Goal: Task Accomplishment & Management: Complete application form

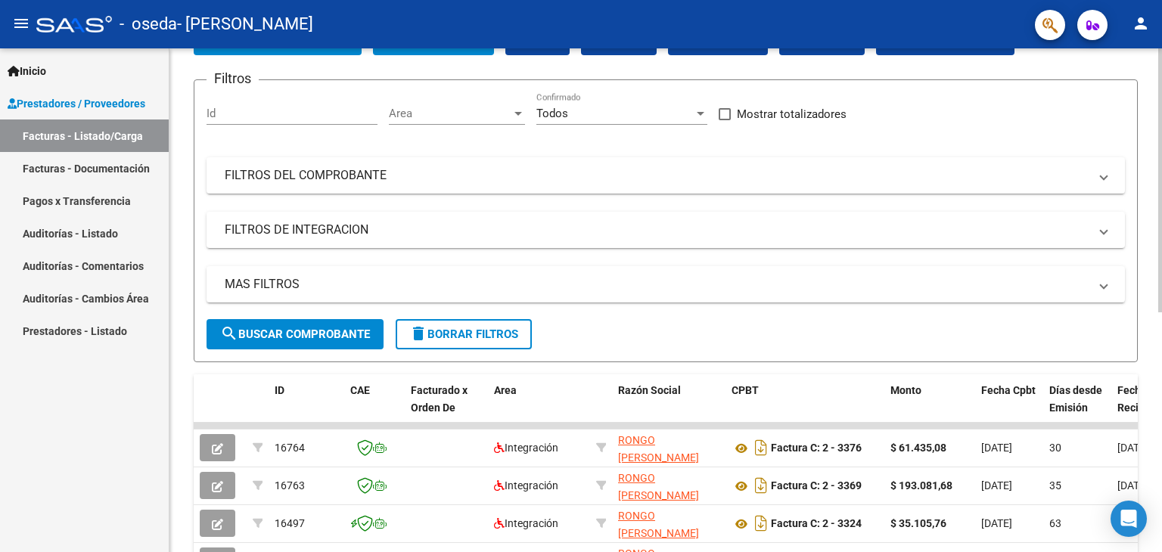
scroll to position [101, 0]
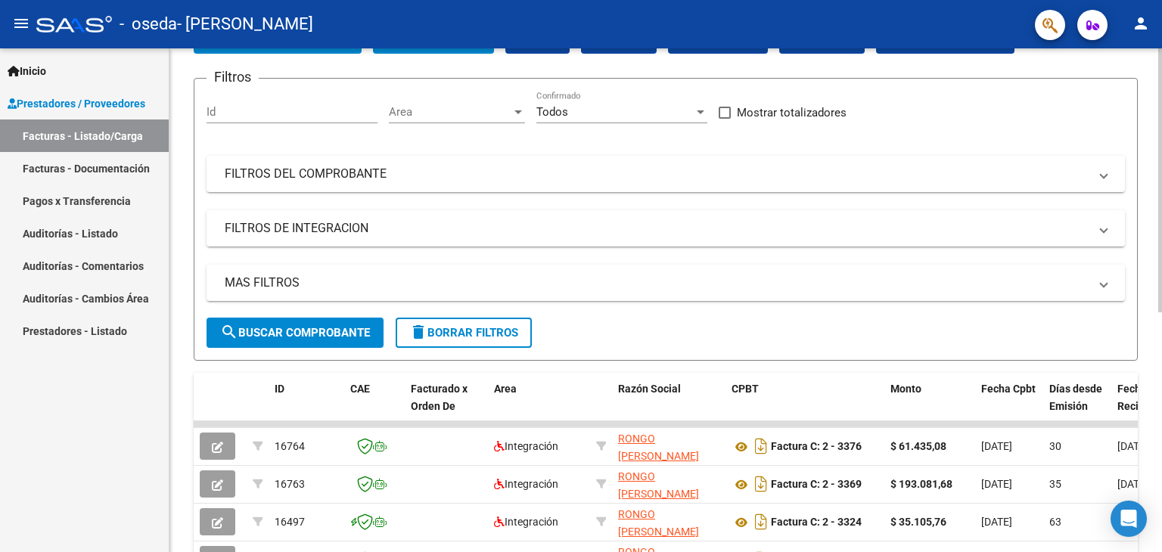
click at [1151, 177] on div "Video tutorial PRESTADORES -> Listado de CPBTs Emitidos por Prestadores / Prove…" at bounding box center [667, 422] width 996 height 951
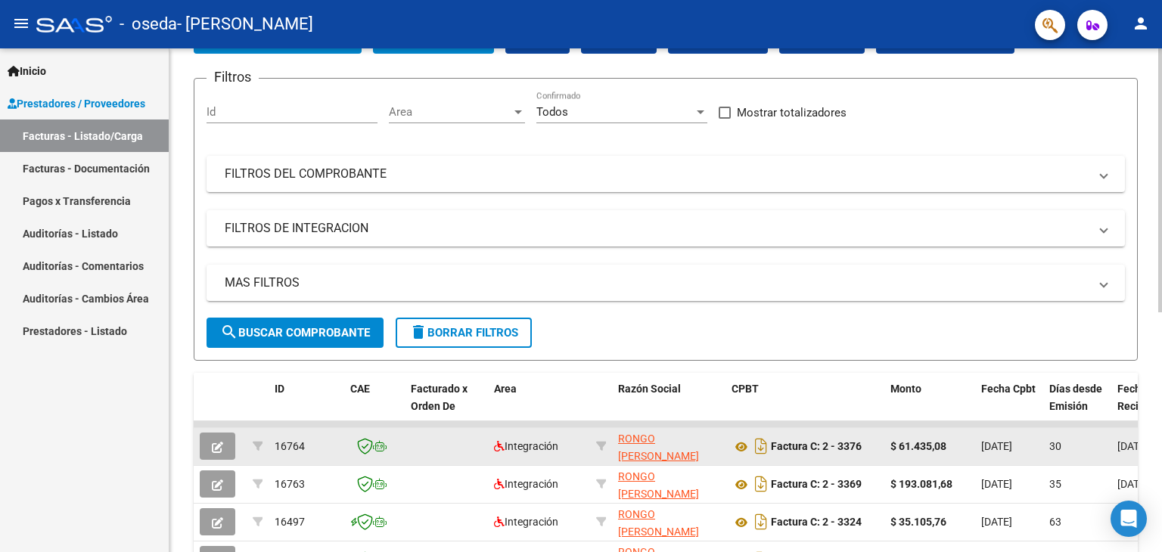
click at [912, 441] on strong "$ 61.435,08" at bounding box center [918, 446] width 56 height 12
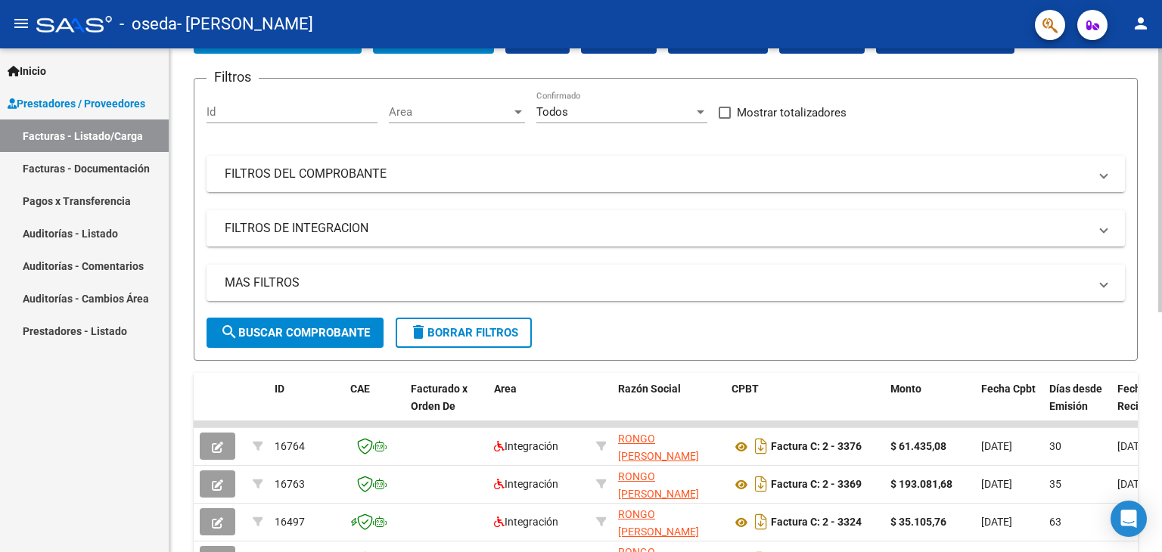
click at [825, 343] on form "Filtros Id Area Area Todos Confirmado Mostrar totalizadores FILTROS DEL COMPROB…" at bounding box center [666, 219] width 944 height 283
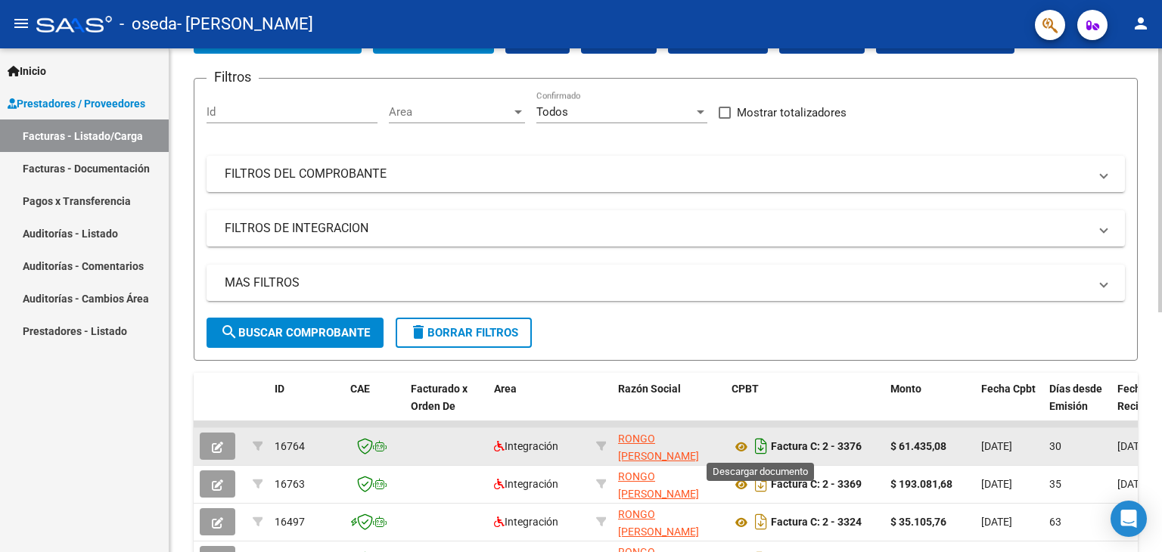
click at [760, 439] on icon "Descargar documento" at bounding box center [761, 446] width 20 height 24
click at [1161, 191] on div at bounding box center [1160, 235] width 4 height 264
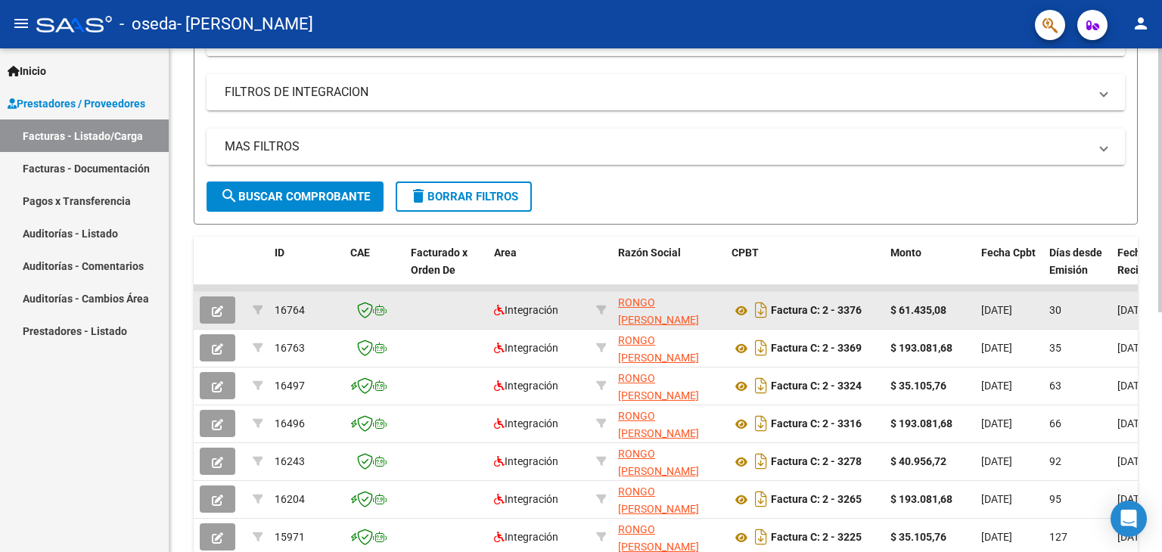
scroll to position [240, 0]
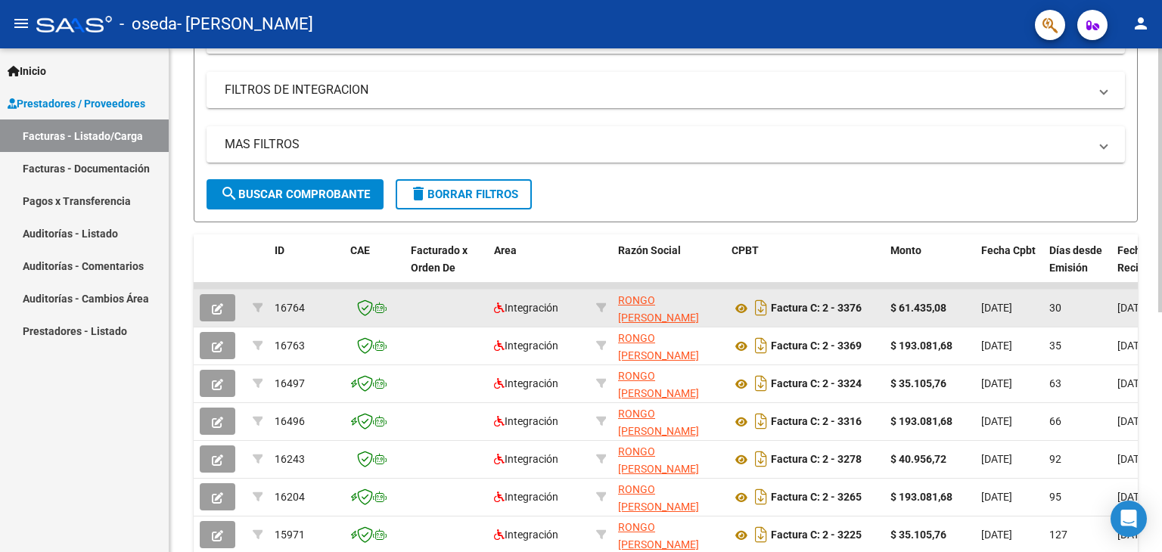
click at [1151, 220] on div "Video tutorial PRESTADORES -> Listado de CPBTs Emitidos por Prestadores / Prove…" at bounding box center [667, 284] width 996 height 951
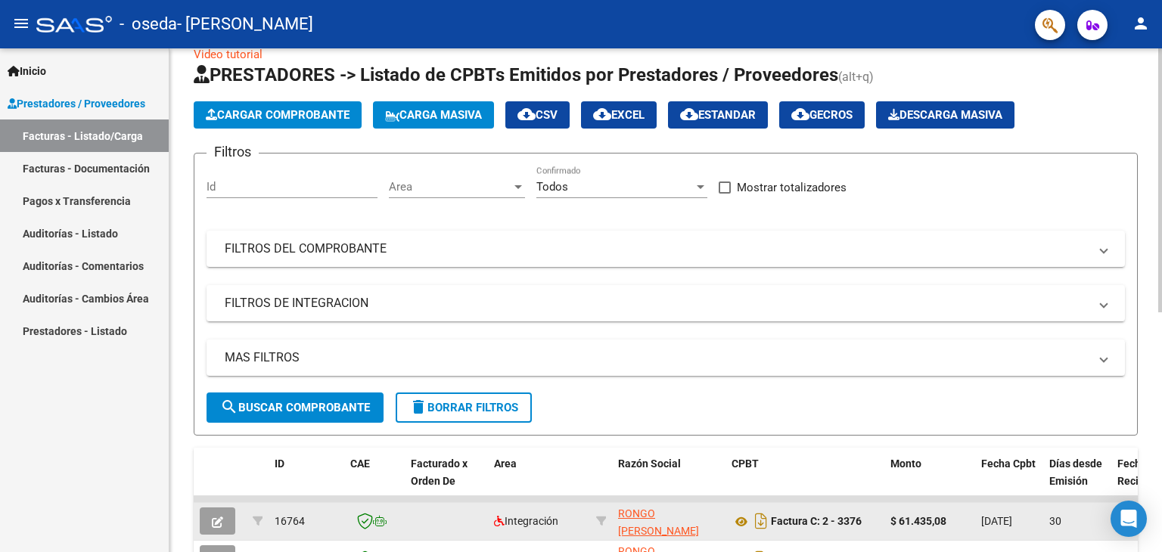
scroll to position [25, 0]
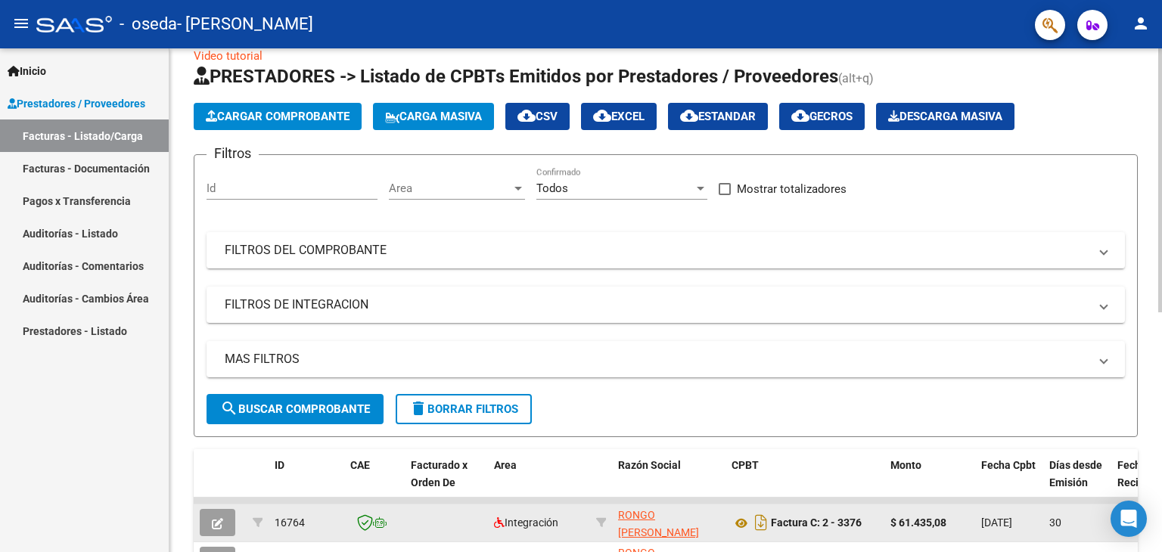
click at [1161, 95] on div at bounding box center [1160, 194] width 4 height 264
click at [322, 110] on span "Cargar Comprobante" at bounding box center [278, 117] width 144 height 14
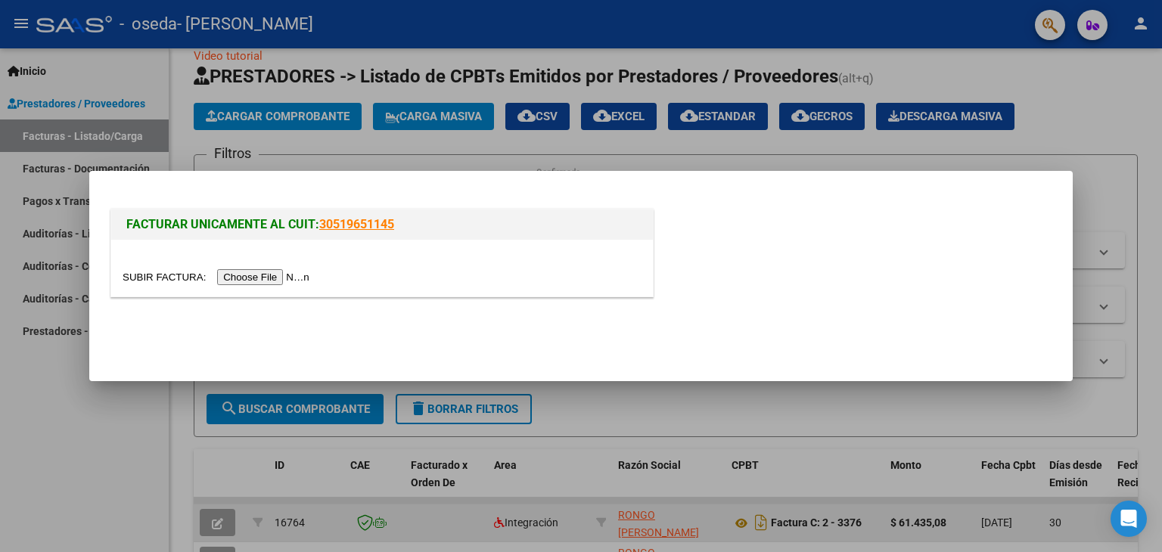
click at [269, 279] on input "file" at bounding box center [218, 277] width 191 height 16
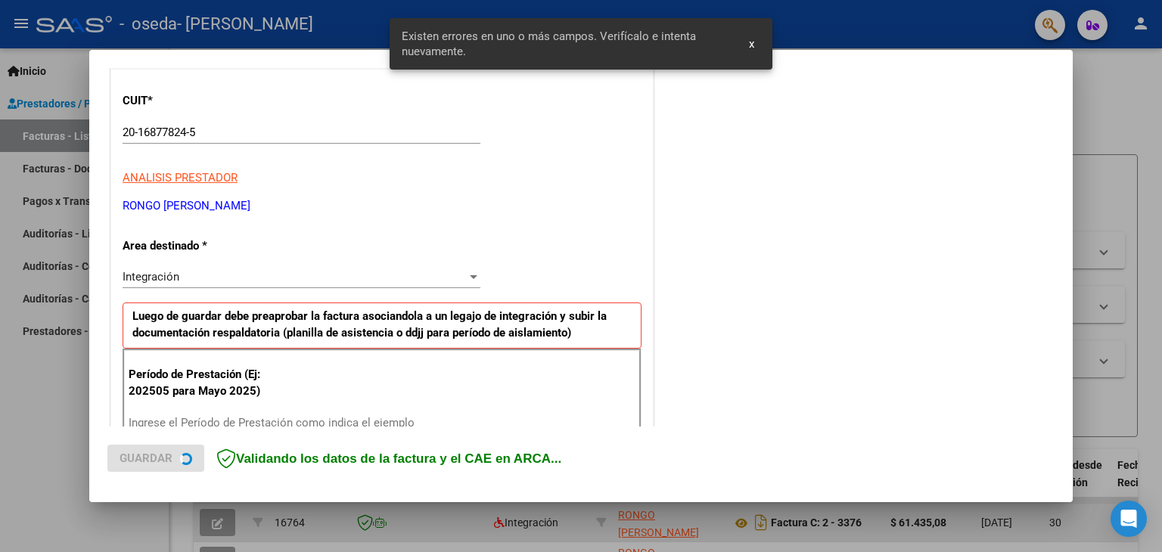
scroll to position [318, 0]
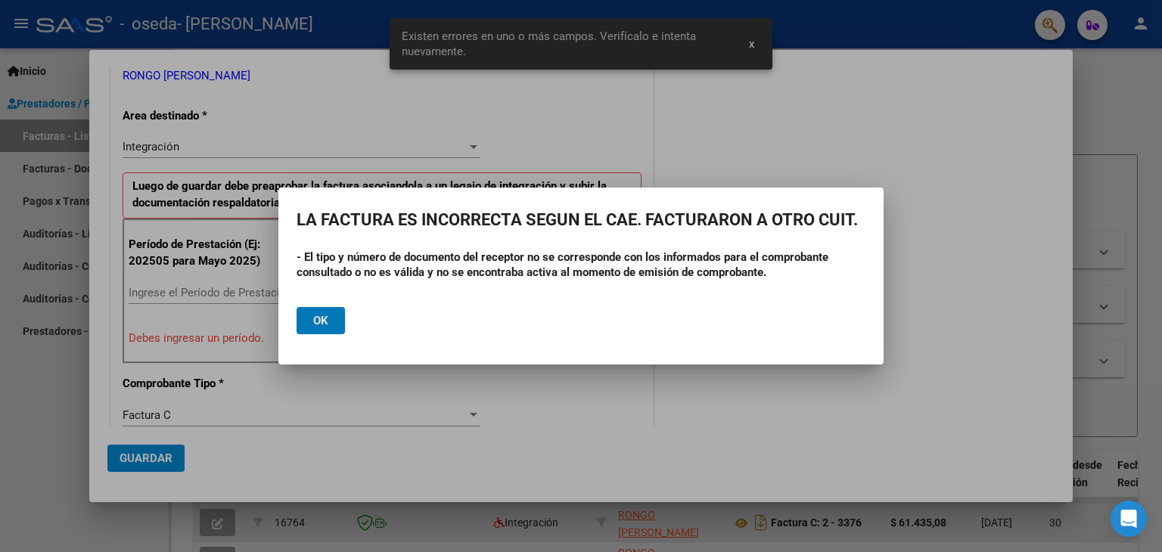
click at [251, 295] on div at bounding box center [581, 276] width 1162 height 552
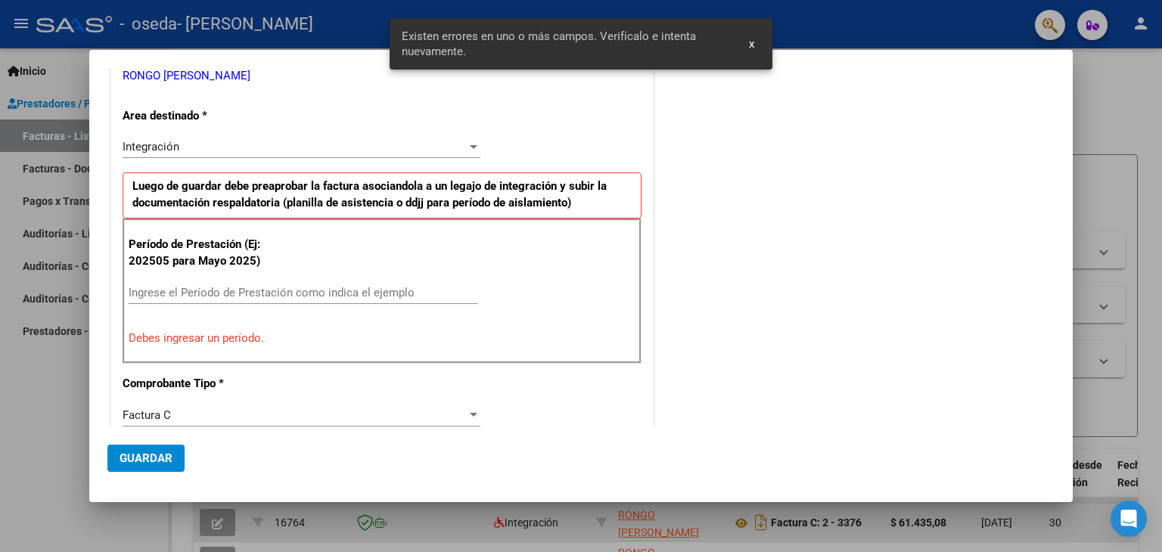
click at [757, 39] on button "x" at bounding box center [752, 43] width 30 height 27
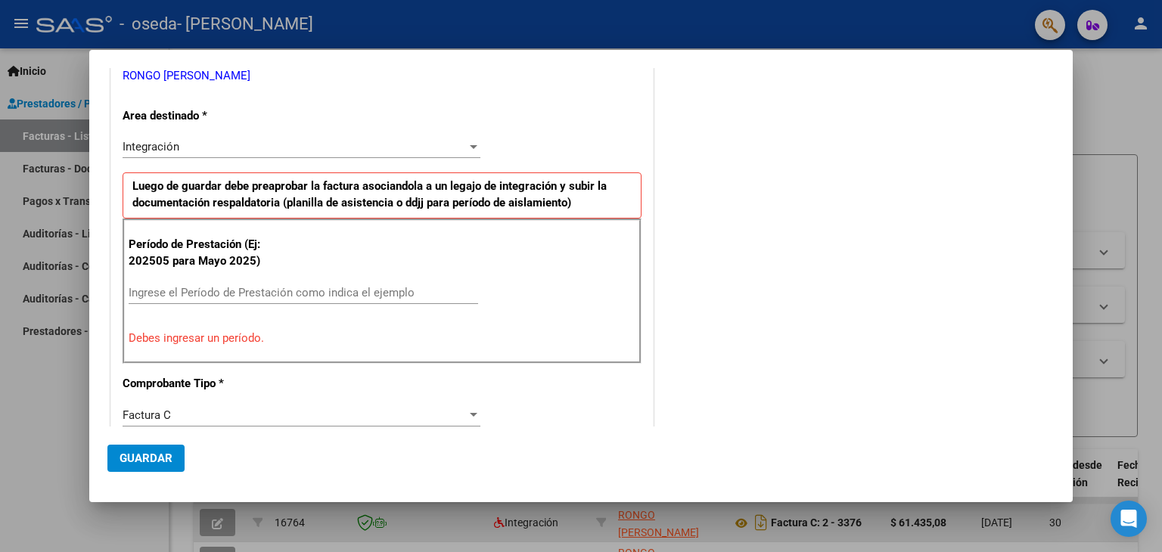
click at [451, 151] on div "Integración" at bounding box center [295, 147] width 344 height 14
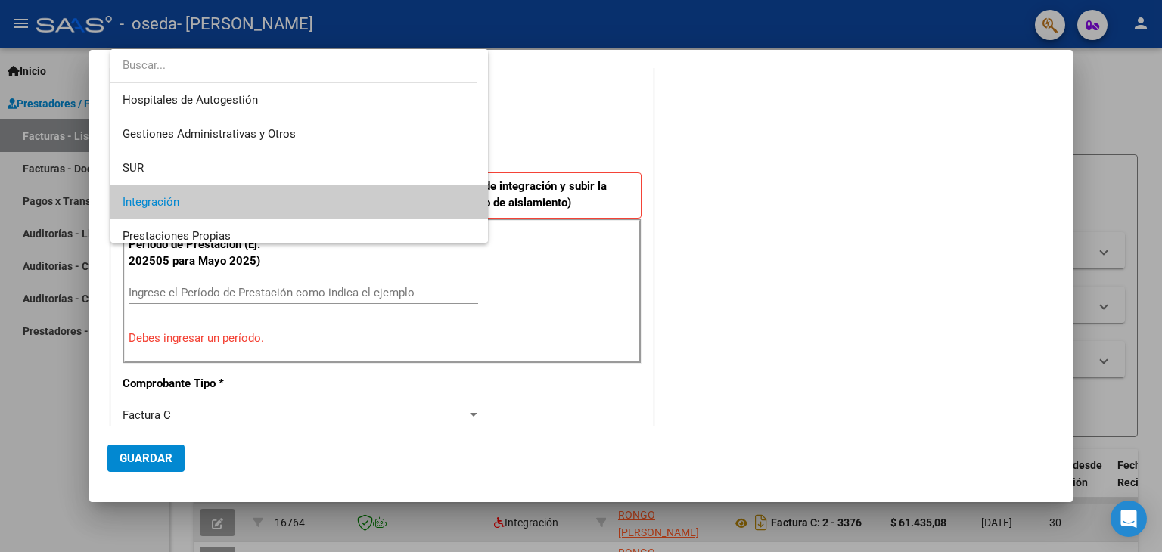
scroll to position [56, 0]
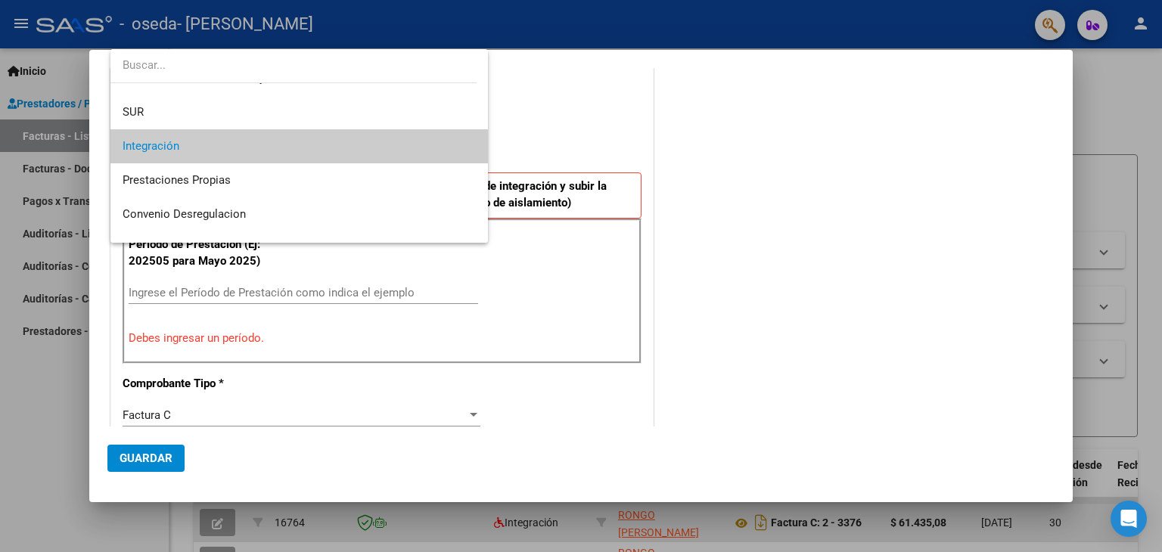
click at [1126, 111] on div at bounding box center [581, 276] width 1162 height 552
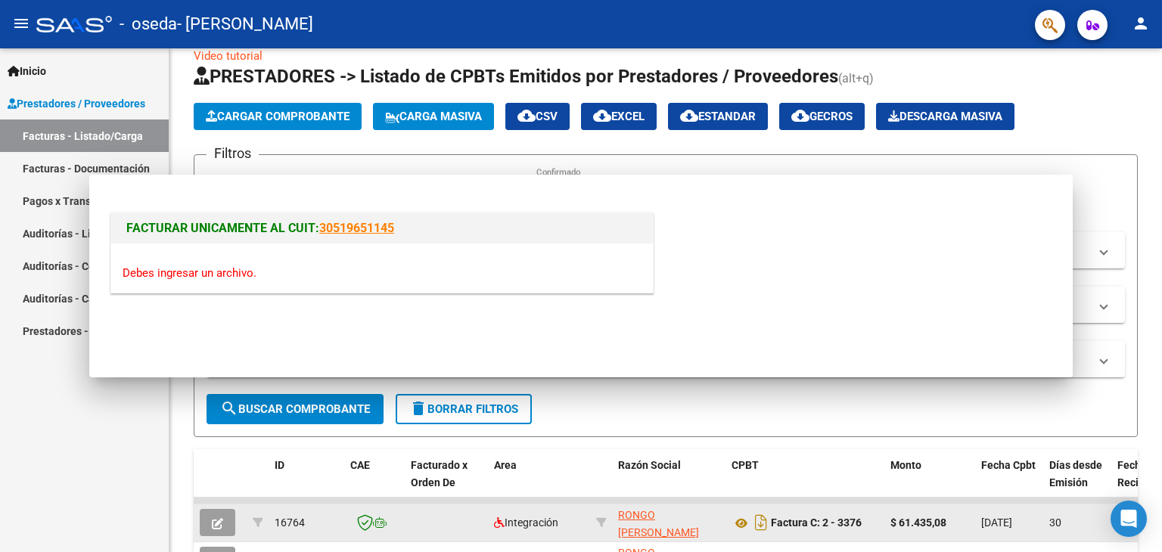
scroll to position [0, 0]
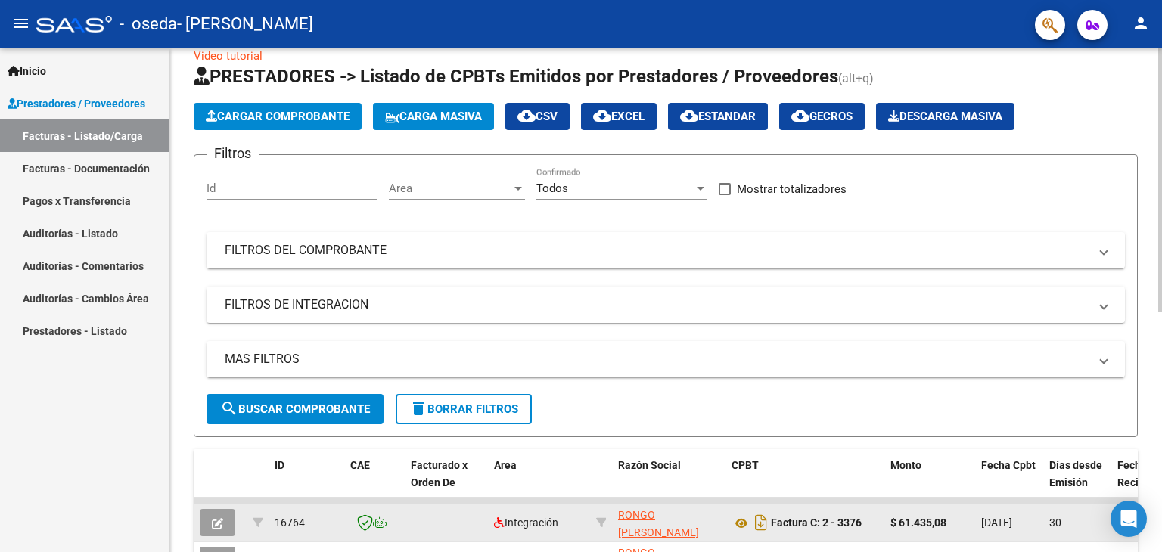
click at [324, 115] on span "Cargar Comprobante" at bounding box center [278, 117] width 144 height 14
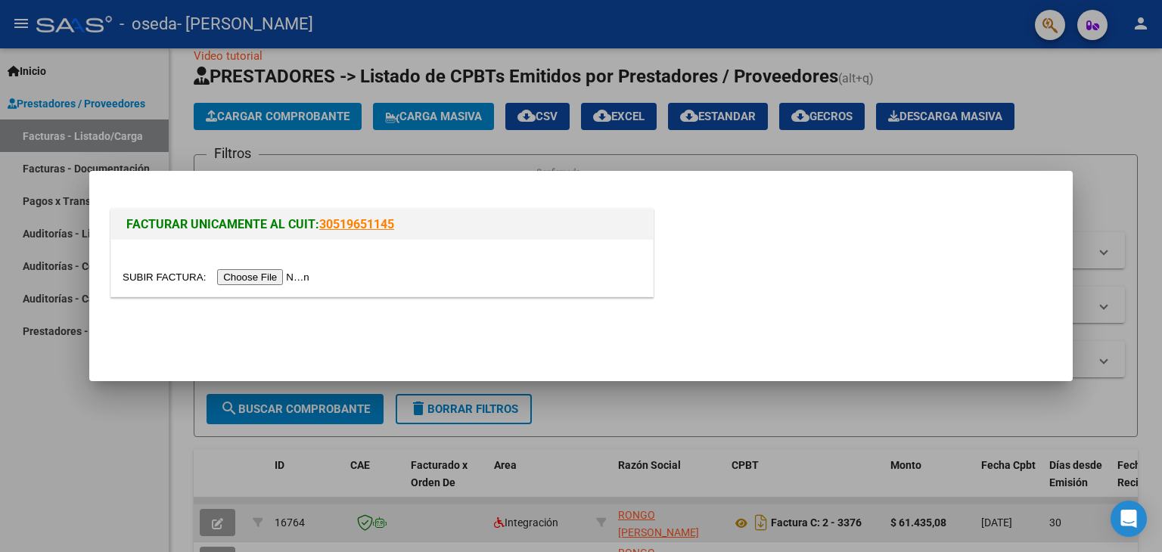
click at [264, 282] on input "file" at bounding box center [218, 277] width 191 height 16
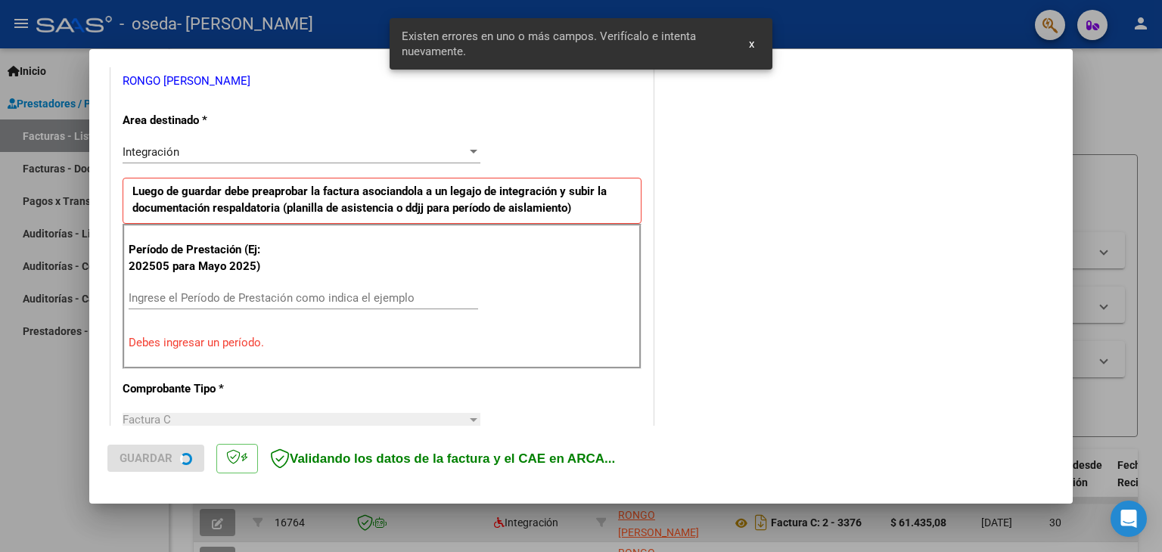
scroll to position [318, 0]
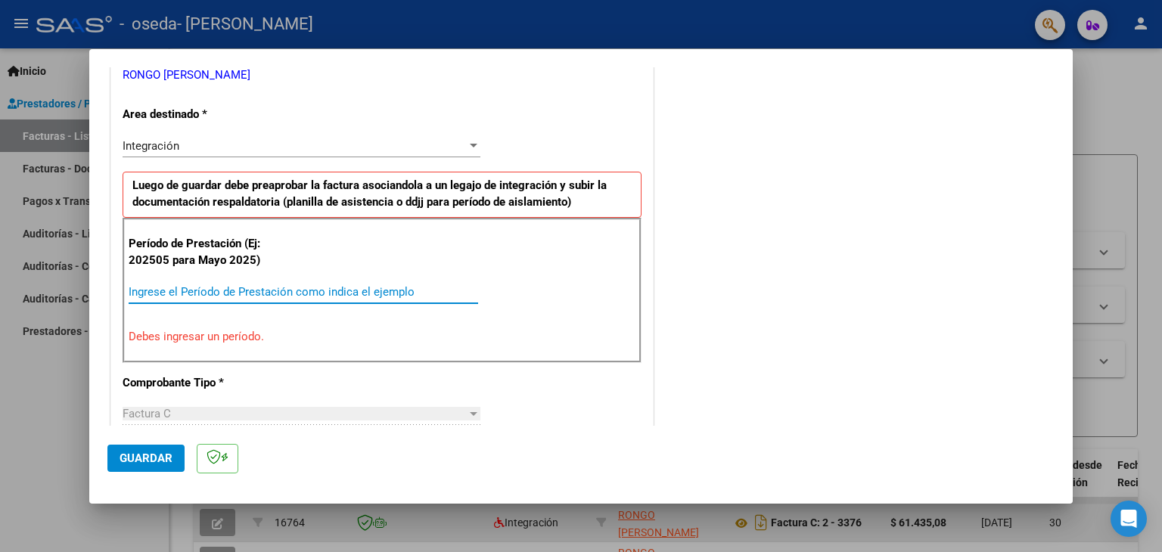
click at [242, 288] on input "Ingrese el Período de Prestación como indica el ejemplo" at bounding box center [303, 292] width 349 height 14
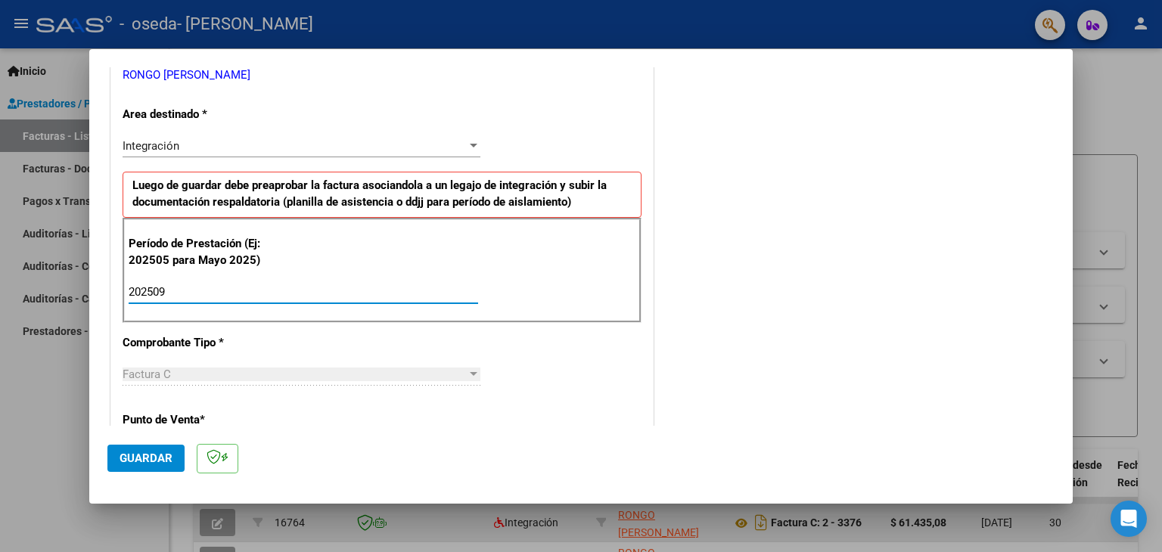
type input "202509"
click at [645, 284] on div "CUIT * 20-16877824-5 Ingresar CUIT ANALISIS PRESTADOR RONGO ALEJANDRO FABIAN AR…" at bounding box center [382, 508] width 542 height 1139
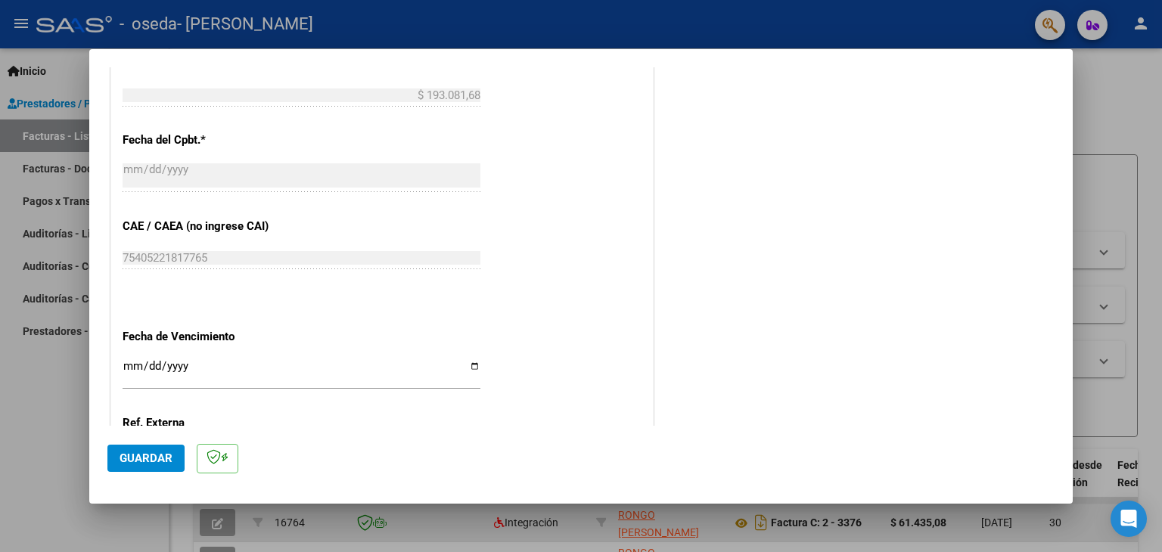
scroll to position [847, 0]
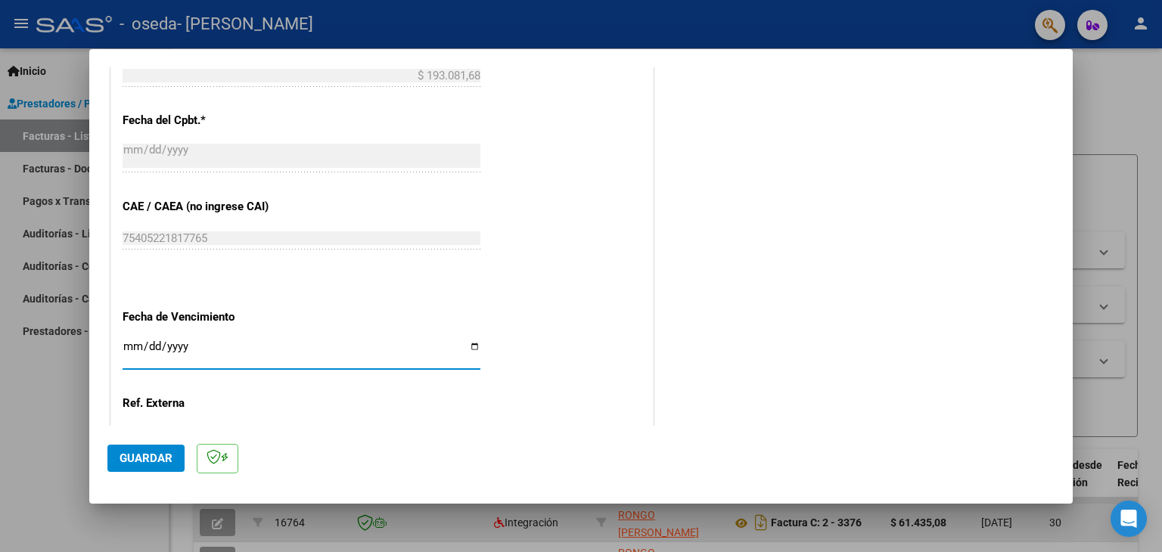
click at [129, 349] on input "Ingresar la fecha" at bounding box center [302, 352] width 358 height 24
type input "2022-10-11"
type input "[DATE]"
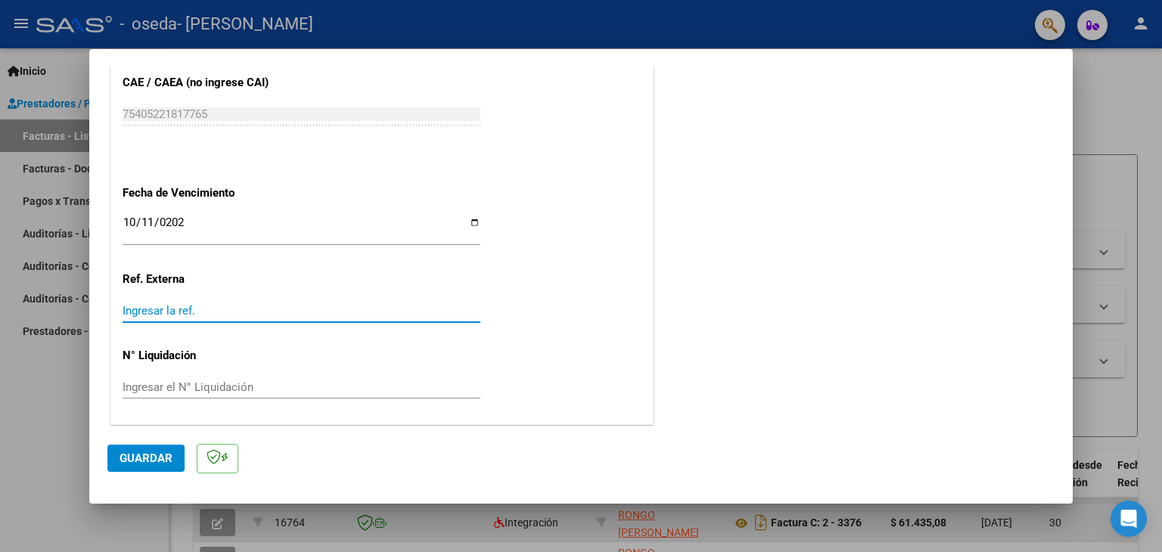
click at [172, 306] on input "Ingresar la ref." at bounding box center [302, 311] width 358 height 14
type input "3413"
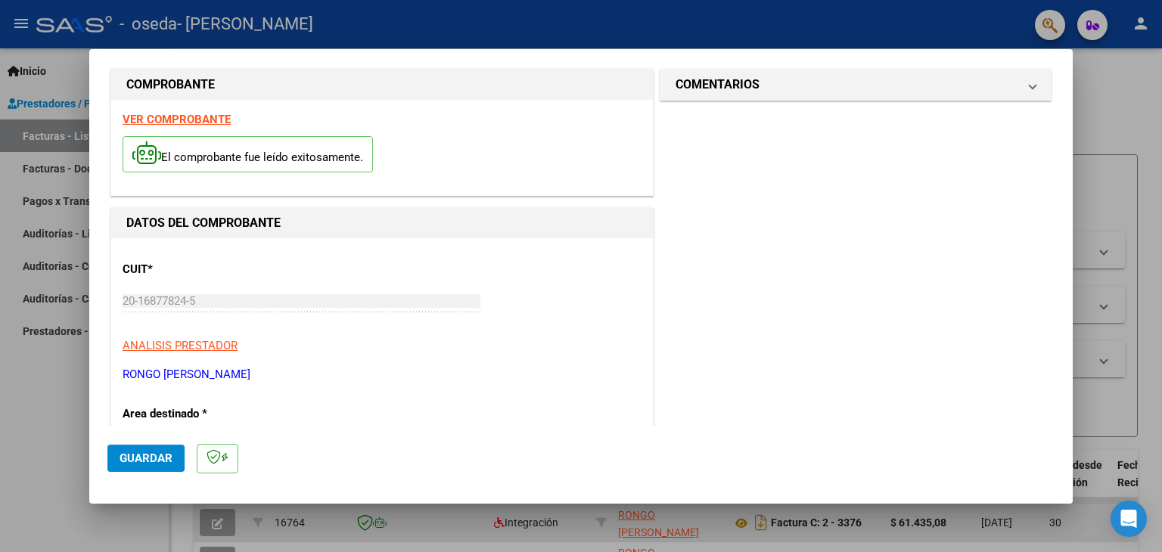
scroll to position [0, 0]
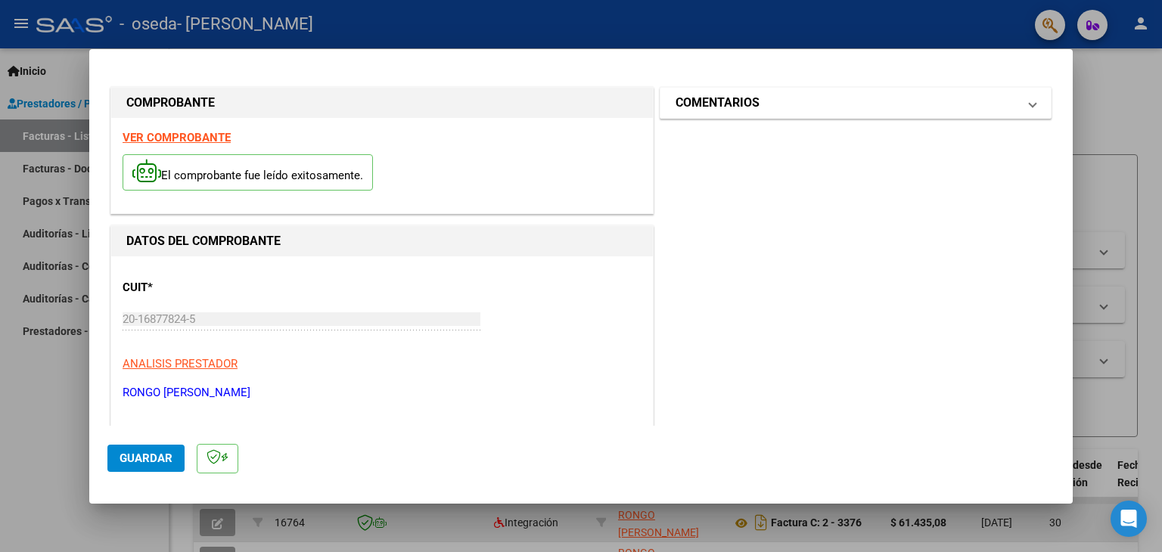
click at [974, 113] on mat-expansion-panel-header "COMENTARIOS" at bounding box center [855, 103] width 390 height 30
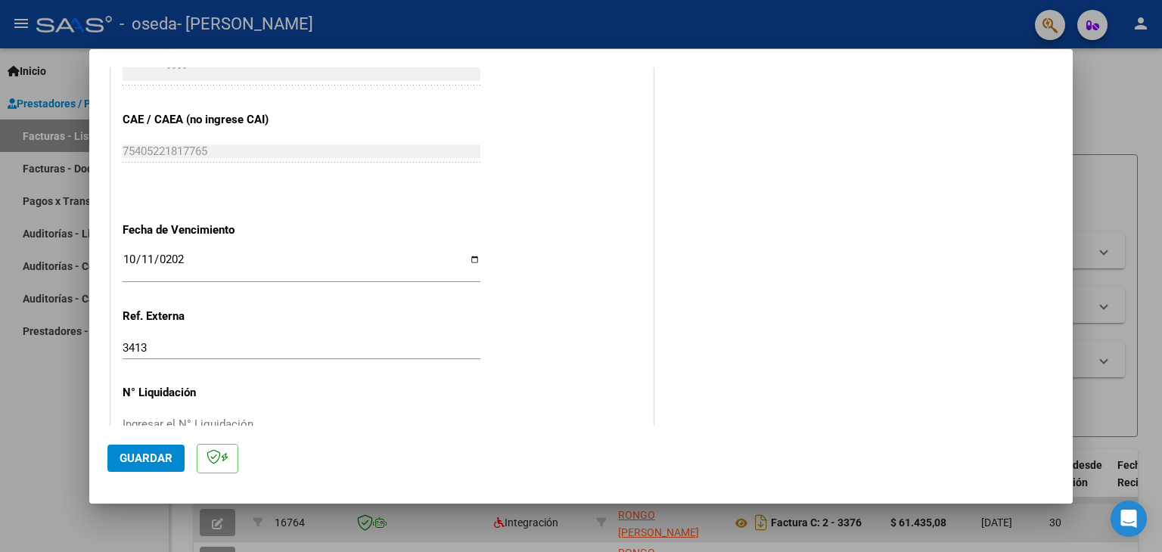
scroll to position [971, 0]
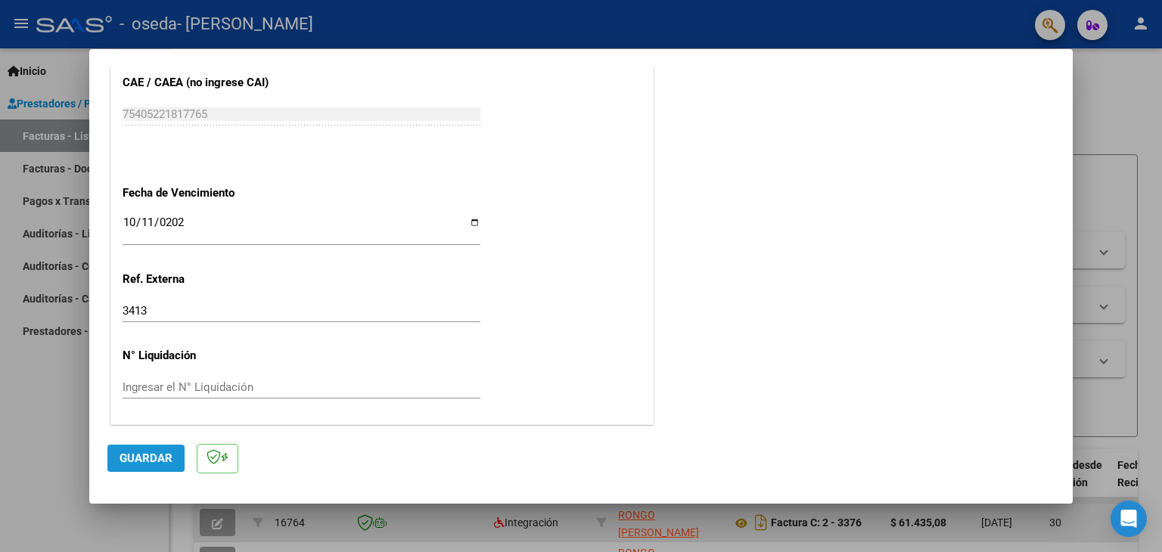
click at [142, 458] on span "Guardar" at bounding box center [146, 459] width 53 height 14
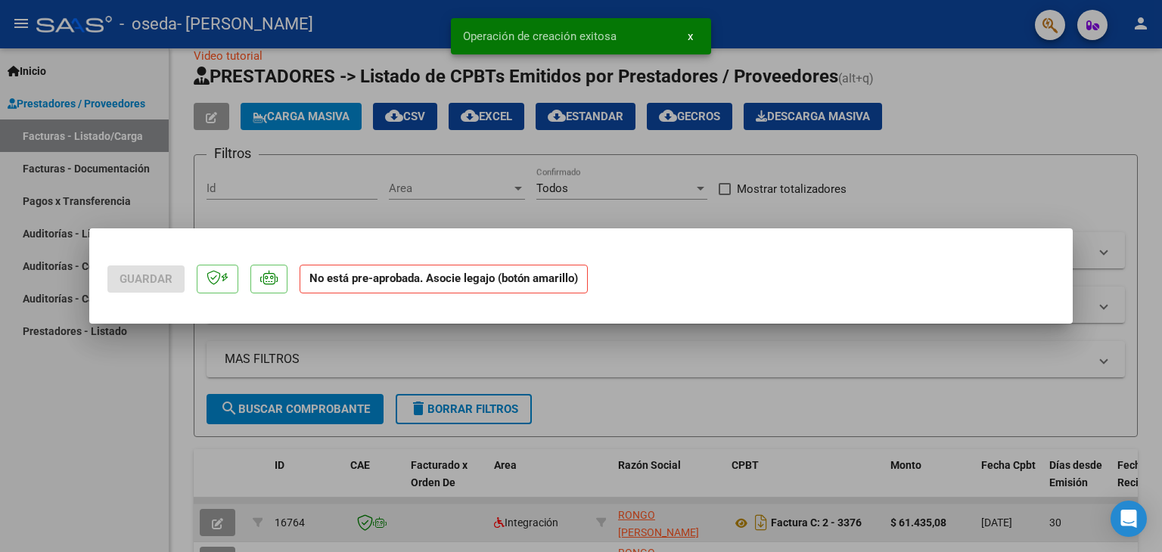
scroll to position [0, 0]
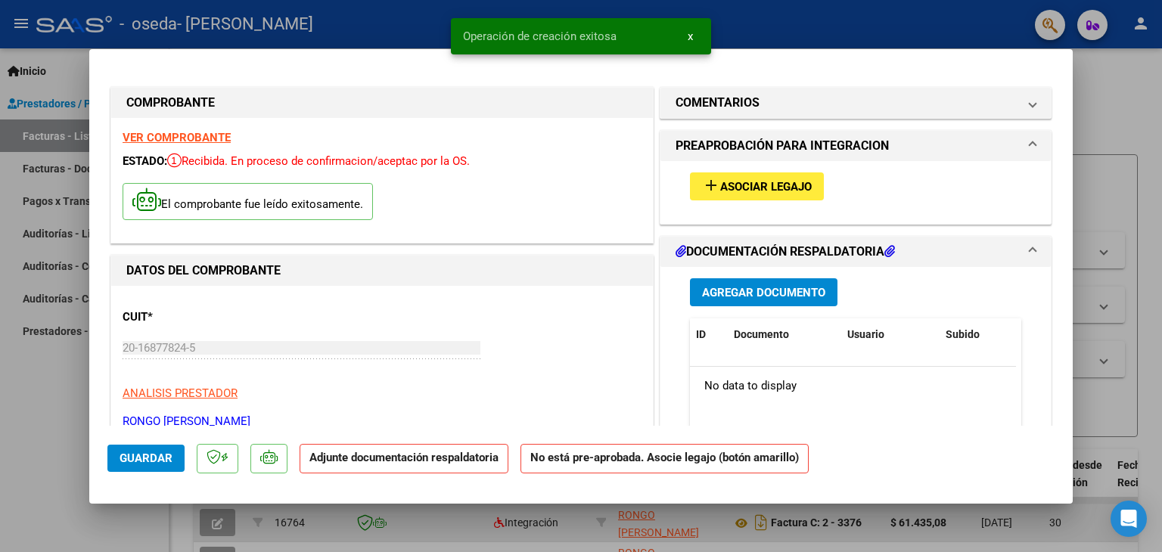
click at [738, 186] on span "Asociar Legajo" at bounding box center [766, 187] width 92 height 14
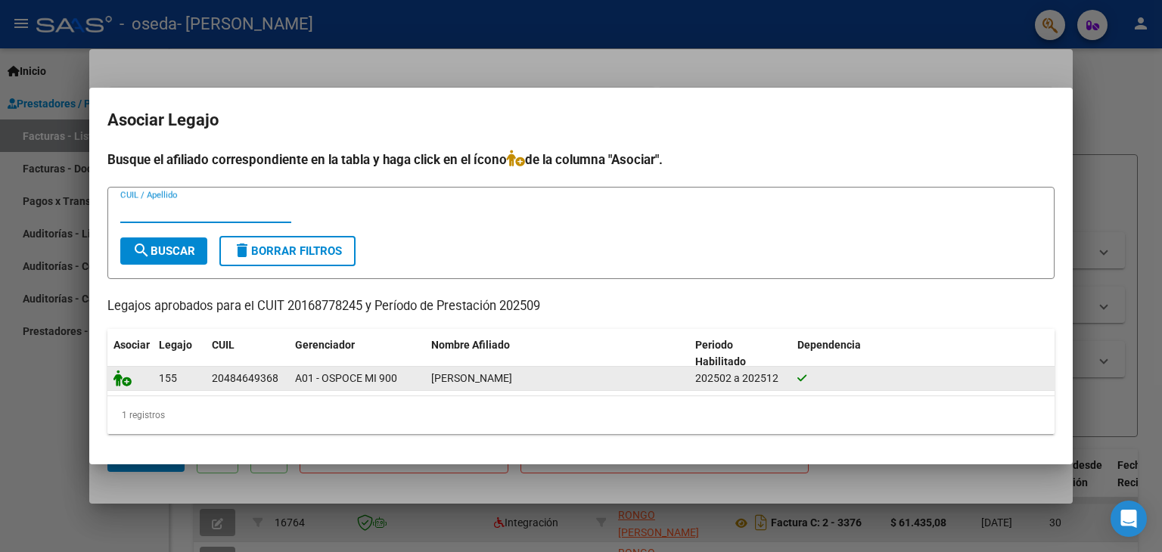
click at [117, 384] on icon at bounding box center [122, 378] width 18 height 17
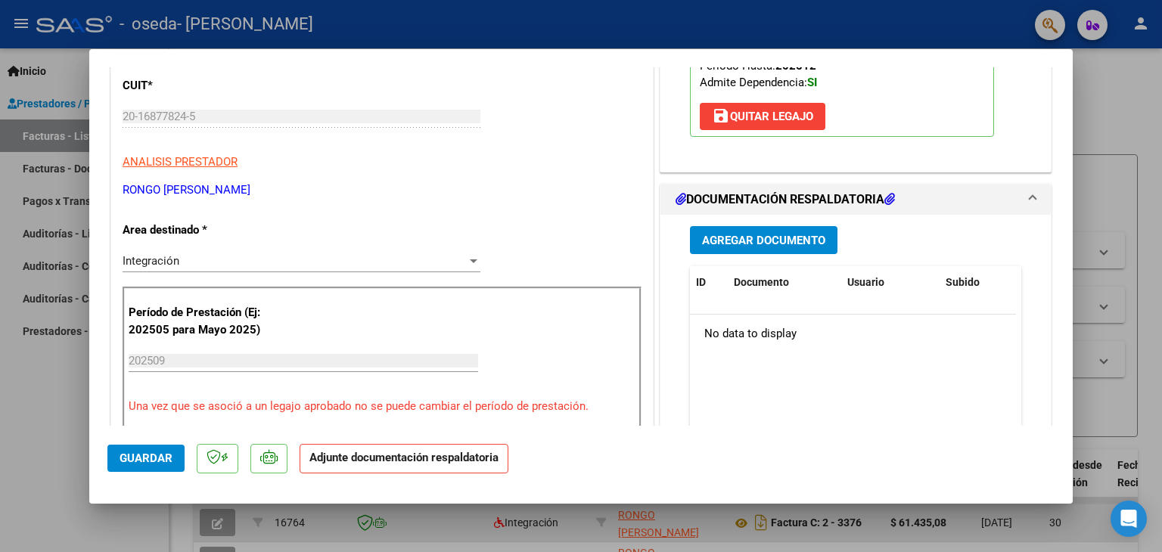
scroll to position [236, 0]
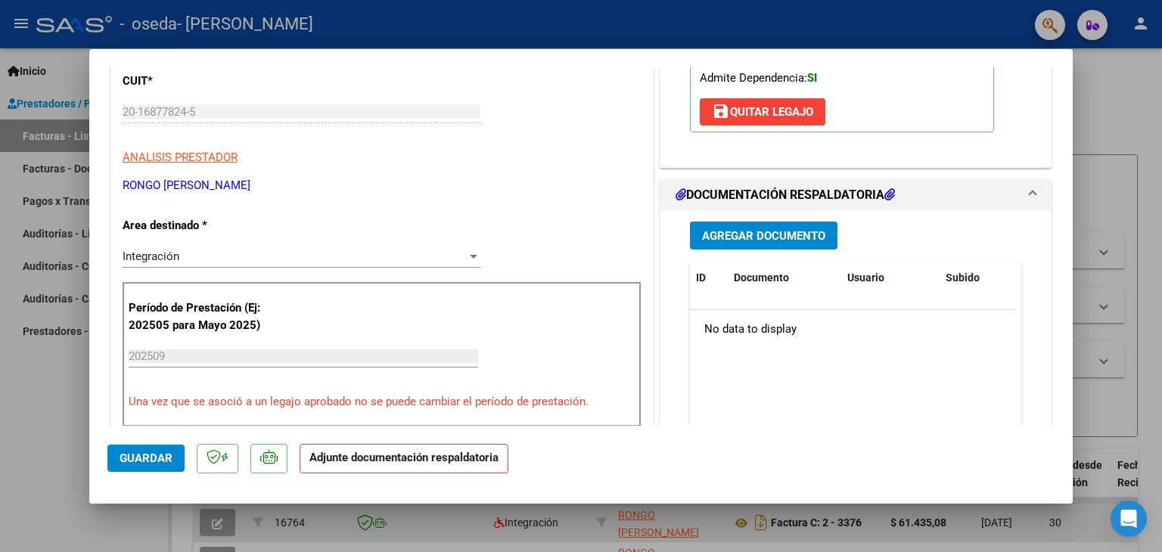
drag, startPoint x: 1072, startPoint y: 141, endPoint x: 1059, endPoint y: 200, distance: 59.7
click at [1059, 200] on mat-dialog-content "COMPROBANTE VER COMPROBANTE ESTADO: Recibida. En proceso de confirmacion/acepta…" at bounding box center [580, 246] width 983 height 359
click at [751, 229] on span "Agregar Documento" at bounding box center [763, 236] width 123 height 14
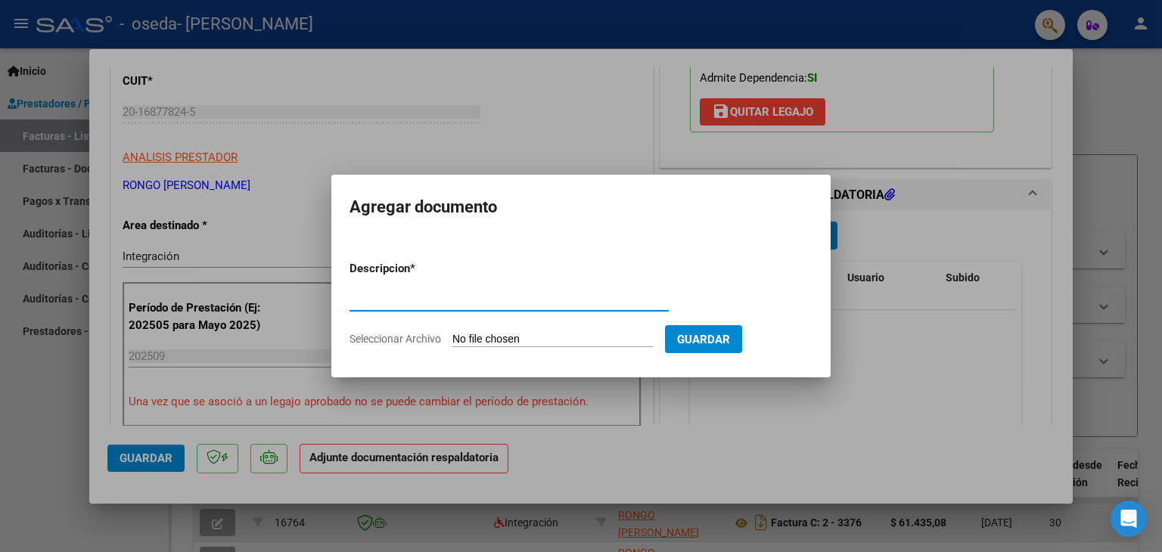
type input "f"
type input "Factura 3413"
click at [517, 344] on input "Seleccionar Archivo" at bounding box center [552, 340] width 200 height 14
type input "C:\fakepath\20168778245_011_00002_00003413.PDF"
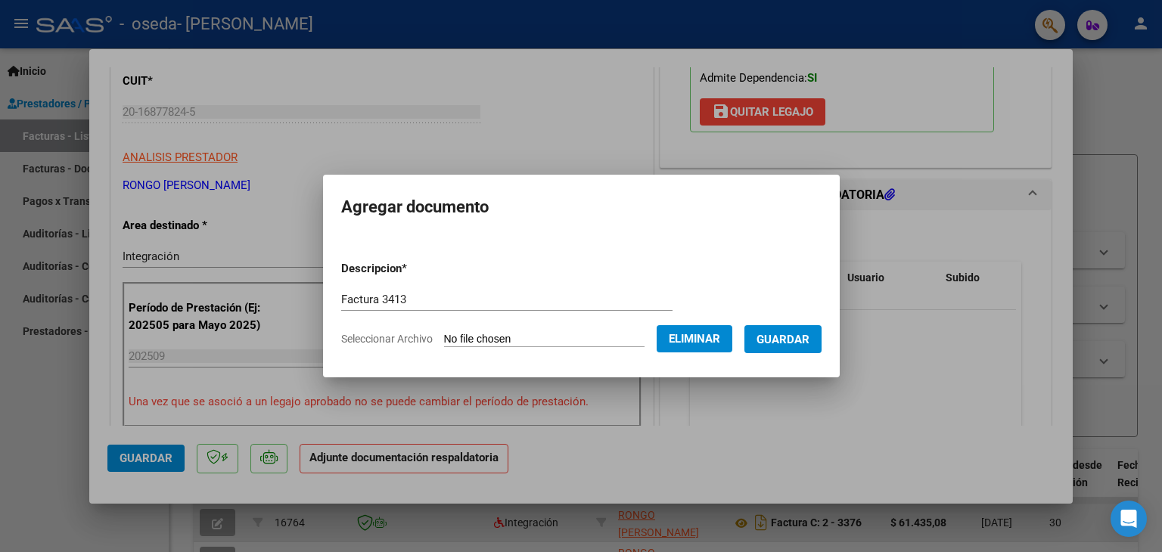
click at [803, 339] on span "Guardar" at bounding box center [782, 340] width 53 height 14
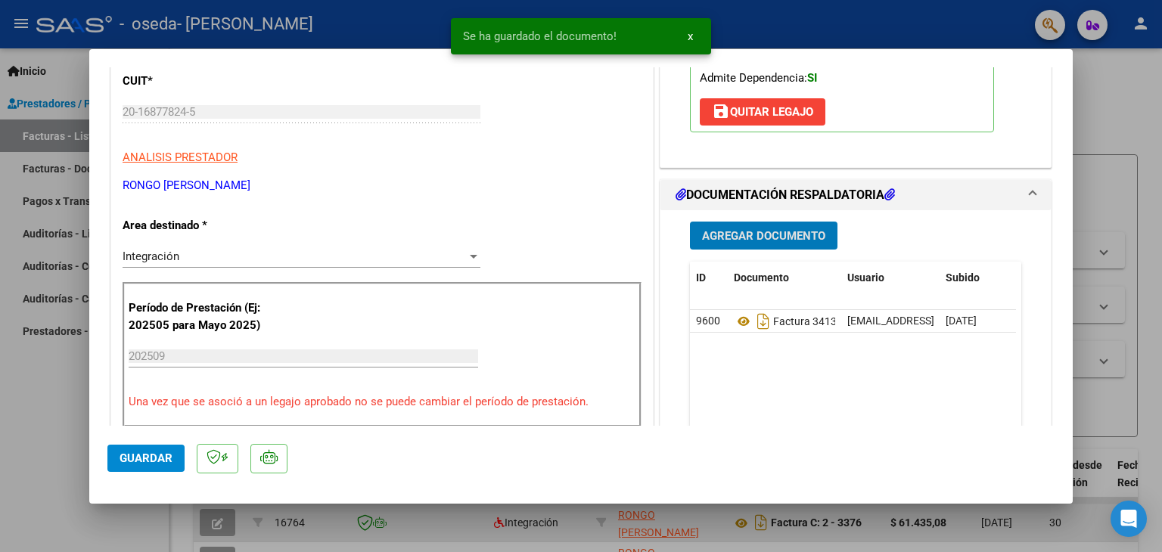
click at [782, 231] on span "Agregar Documento" at bounding box center [763, 236] width 123 height 14
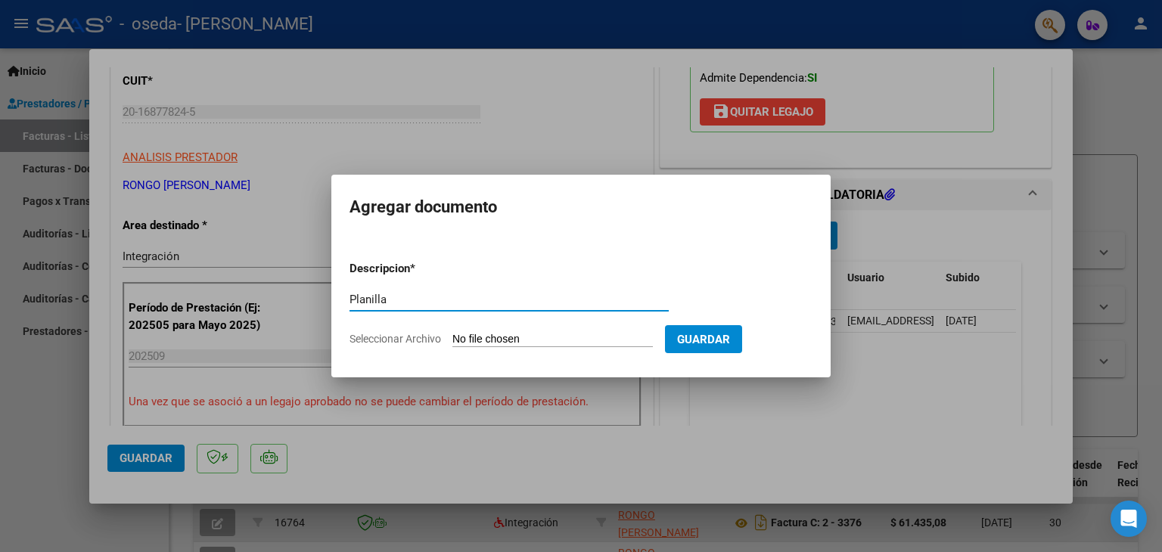
type input "Planilla"
click at [533, 330] on form "Descripcion * Planilla Escriba aquí una descripcion Seleccionar Archivo Guardar" at bounding box center [580, 304] width 463 height 110
click at [536, 340] on input "Seleccionar Archivo" at bounding box center [552, 340] width 200 height 14
type input "C:\fakepath\Keuchakian.pdf"
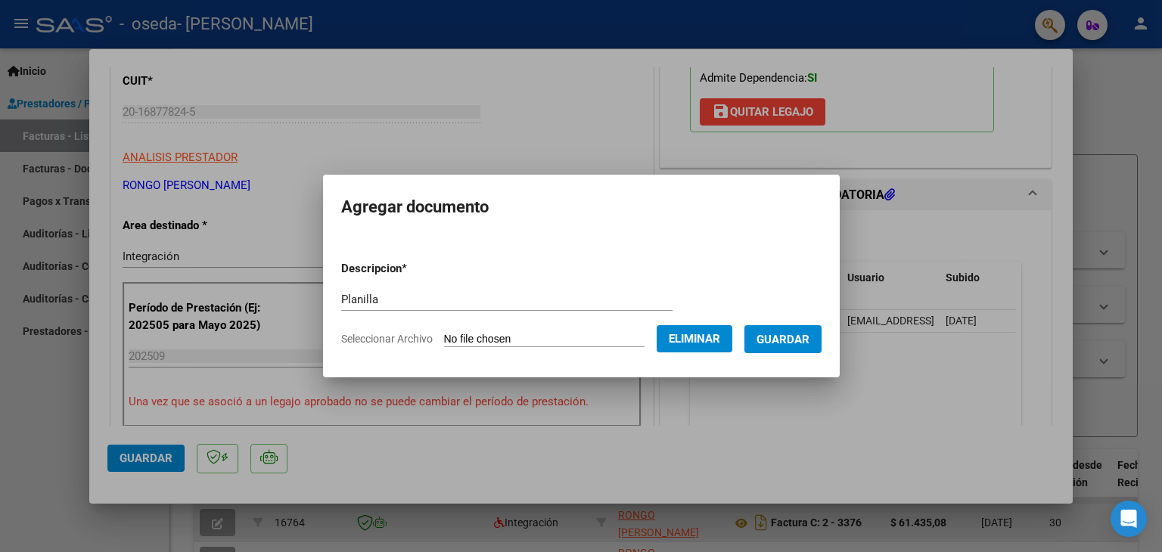
click at [794, 337] on span "Guardar" at bounding box center [782, 340] width 53 height 14
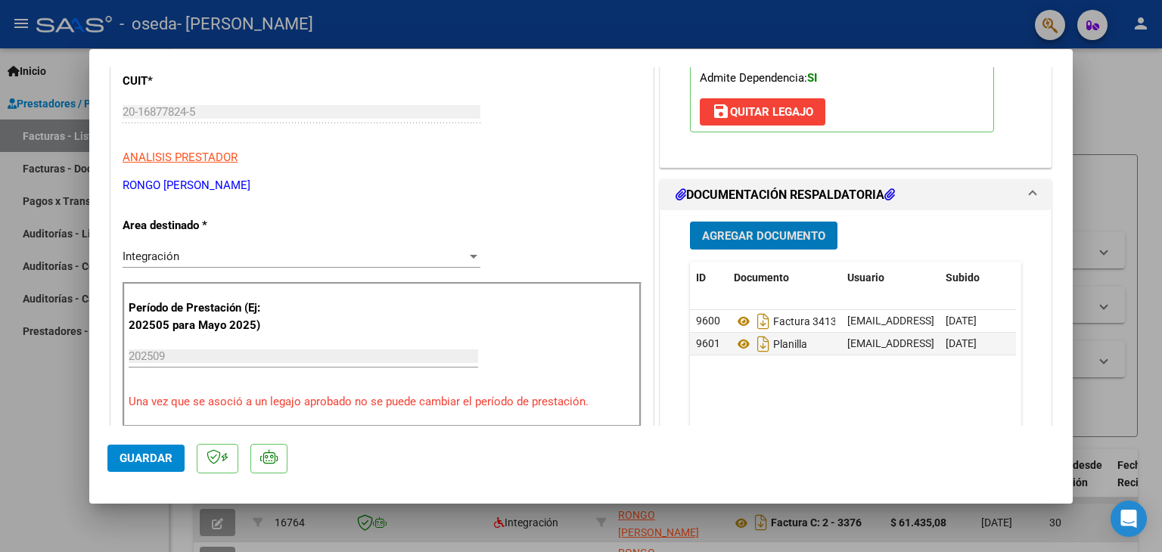
click at [160, 454] on span "Guardar" at bounding box center [146, 459] width 53 height 14
click at [3, 440] on div at bounding box center [581, 276] width 1162 height 552
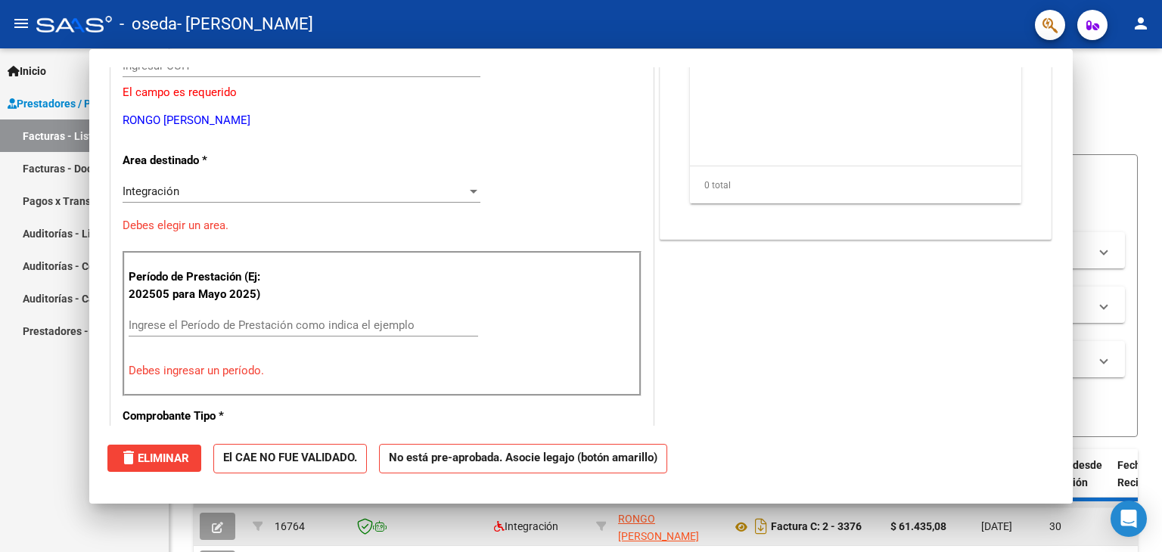
scroll to position [0, 0]
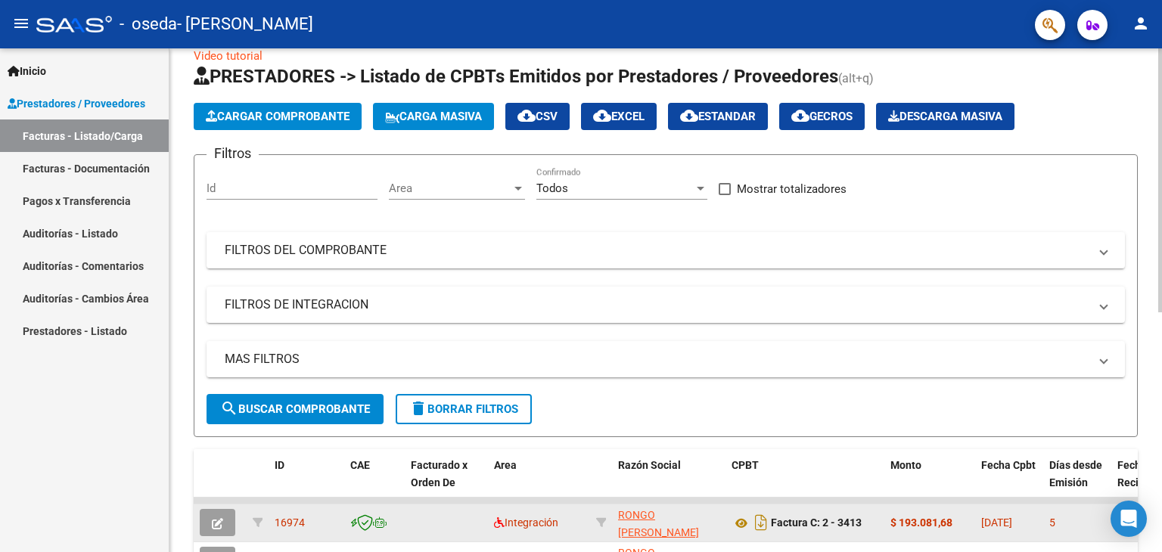
drag, startPoint x: 1156, startPoint y: 120, endPoint x: 1160, endPoint y: 168, distance: 48.6
click at [1160, 168] on div "Video tutorial PRESTADORES -> Listado de CPBTs Emitidos por Prestadores / Prove…" at bounding box center [667, 498] width 996 height 951
click at [999, 265] on mat-expansion-panel-header "FILTROS DEL COMPROBANTE" at bounding box center [666, 250] width 918 height 36
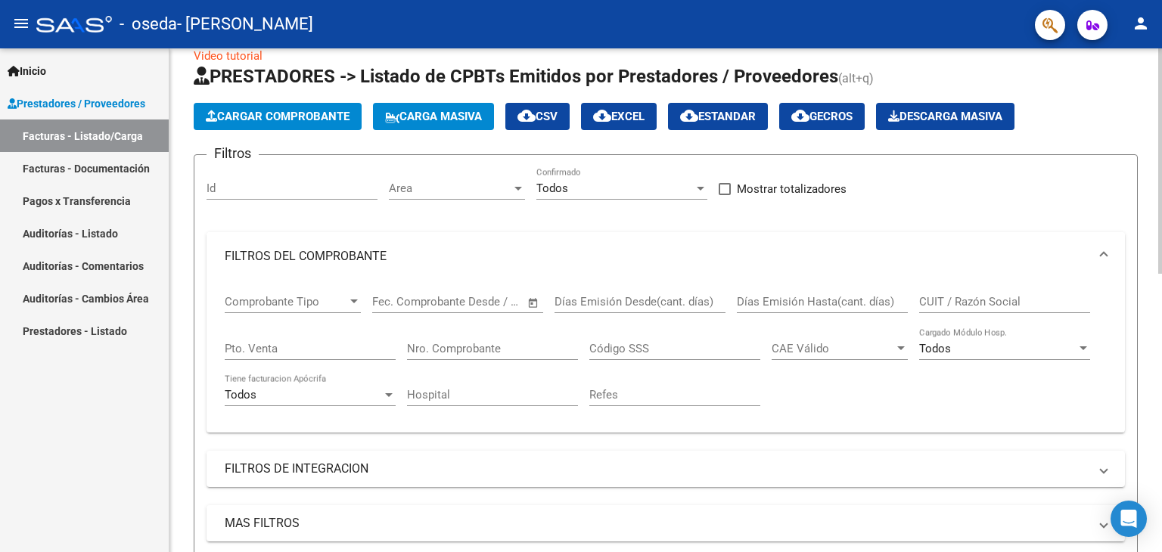
click at [1100, 245] on mat-expansion-panel-header "FILTROS DEL COMPROBANTE" at bounding box center [666, 256] width 918 height 48
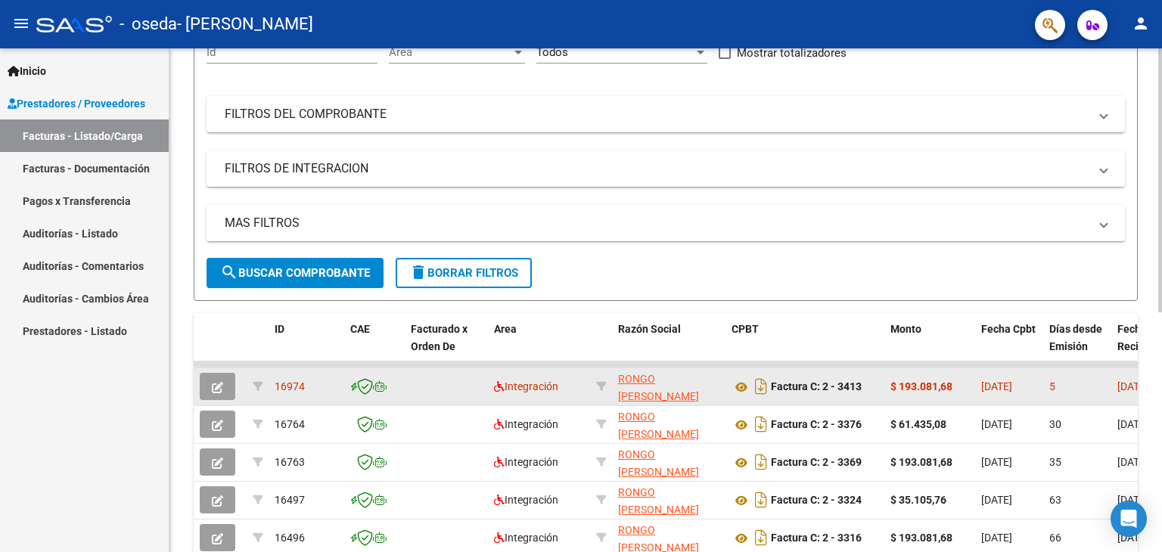
scroll to position [166, 0]
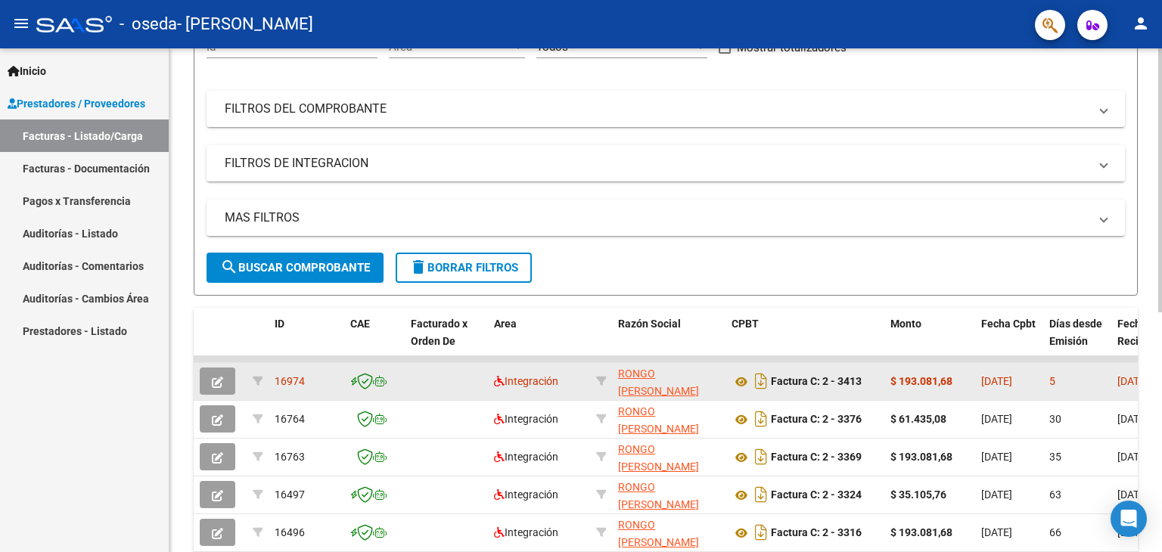
click at [1158, 249] on div at bounding box center [1160, 270] width 4 height 264
click at [278, 389] on datatable-body-cell "16974" at bounding box center [307, 381] width 76 height 37
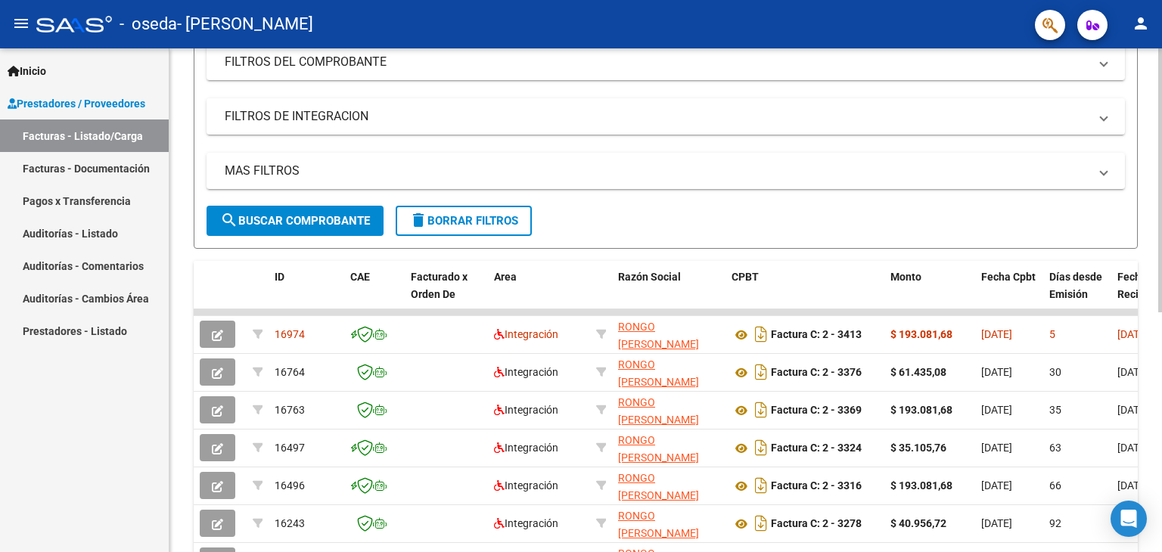
scroll to position [228, 0]
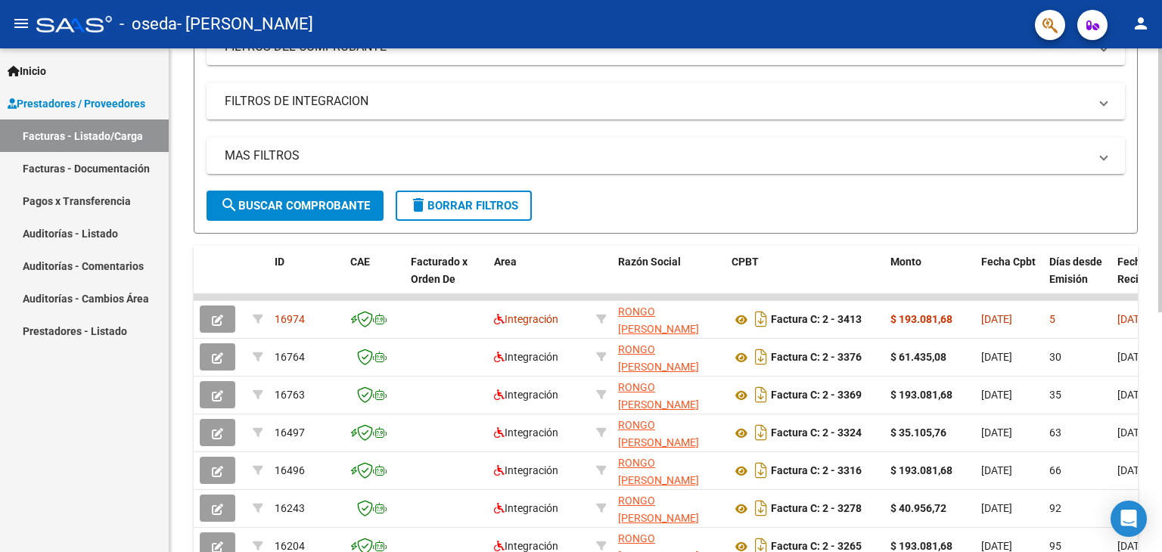
click at [1147, 421] on div "Video tutorial PRESTADORES -> Listado de CPBTs Emitidos por Prestadores / Prove…" at bounding box center [667, 295] width 996 height 951
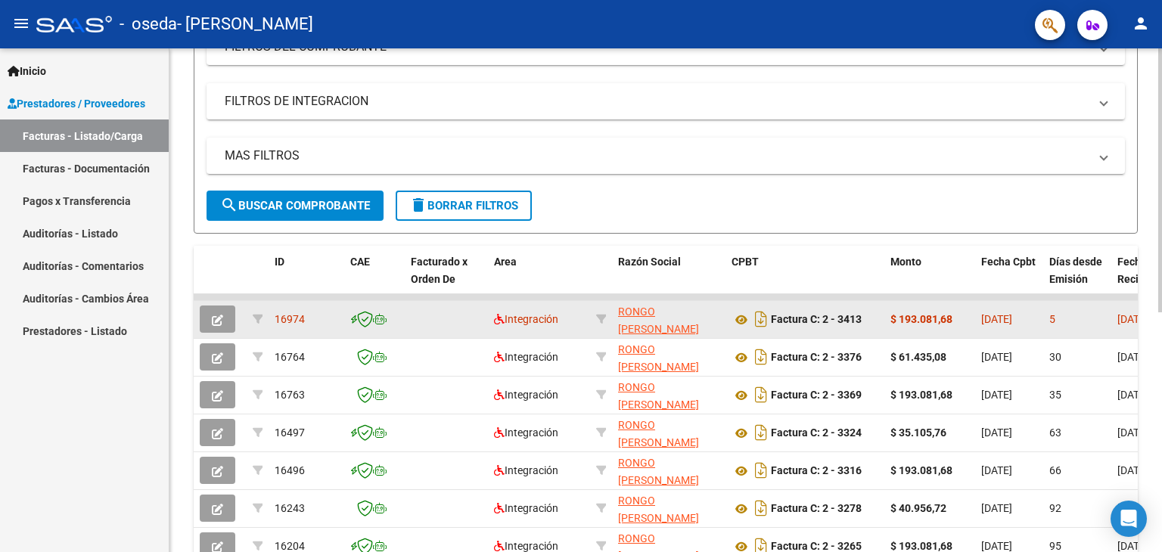
click at [1087, 315] on div "5" at bounding box center [1077, 319] width 56 height 17
click at [1114, 316] on datatable-body-cell "[DATE]" at bounding box center [1145, 319] width 68 height 37
click at [306, 318] on div "16974" at bounding box center [307, 319] width 64 height 17
click at [215, 318] on icon "button" at bounding box center [217, 320] width 11 height 11
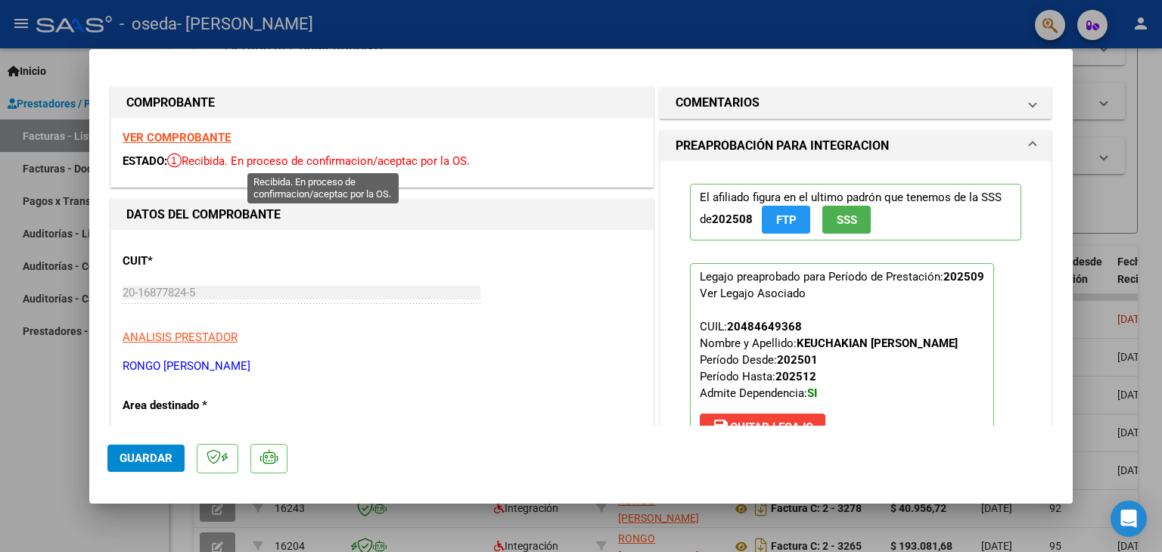
click at [455, 156] on span "Recibida. En proceso de confirmacion/aceptac por la OS." at bounding box center [318, 161] width 303 height 14
drag, startPoint x: 221, startPoint y: 158, endPoint x: 443, endPoint y: 161, distance: 222.4
click at [443, 161] on span "Recibida. En proceso de confirmacion/aceptac por la OS." at bounding box center [318, 161] width 303 height 14
click at [495, 156] on div "ESTADO: Recibida. En proceso de confirmacion/aceptac por la OS." at bounding box center [382, 161] width 519 height 17
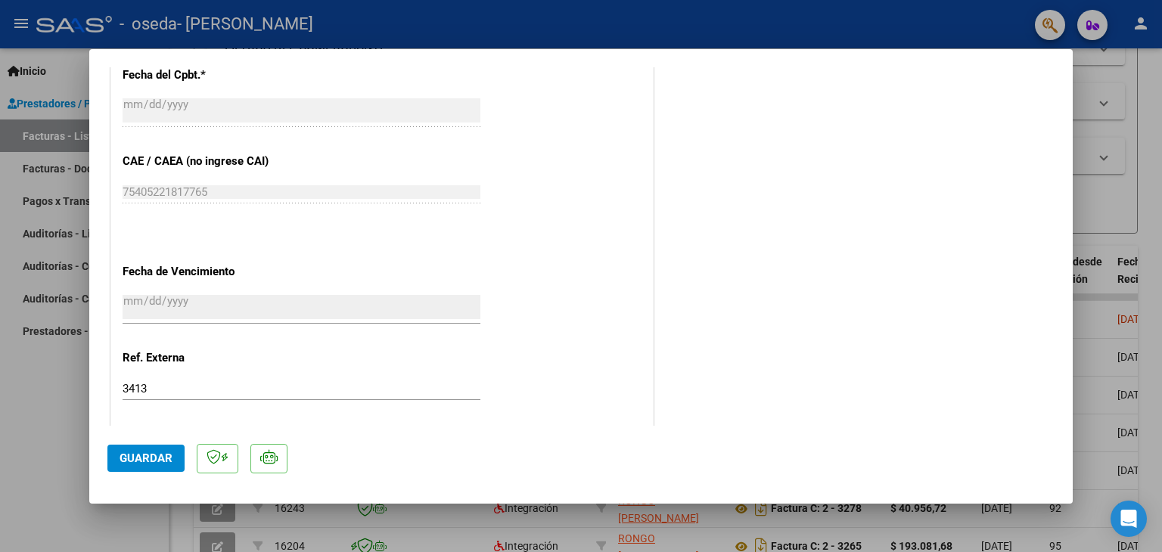
scroll to position [938, 0]
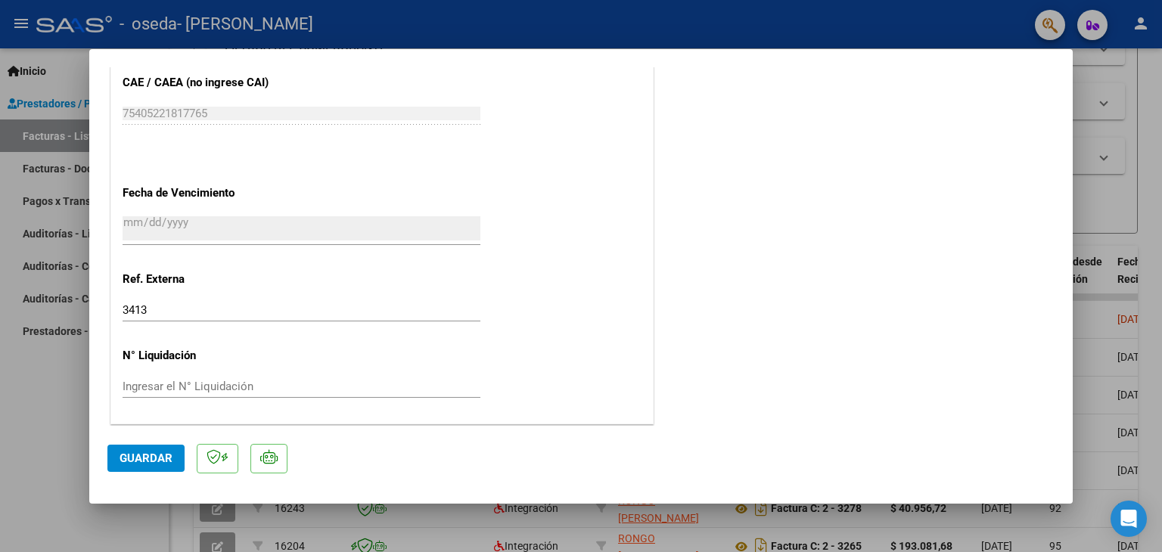
type input "$ 0,00"
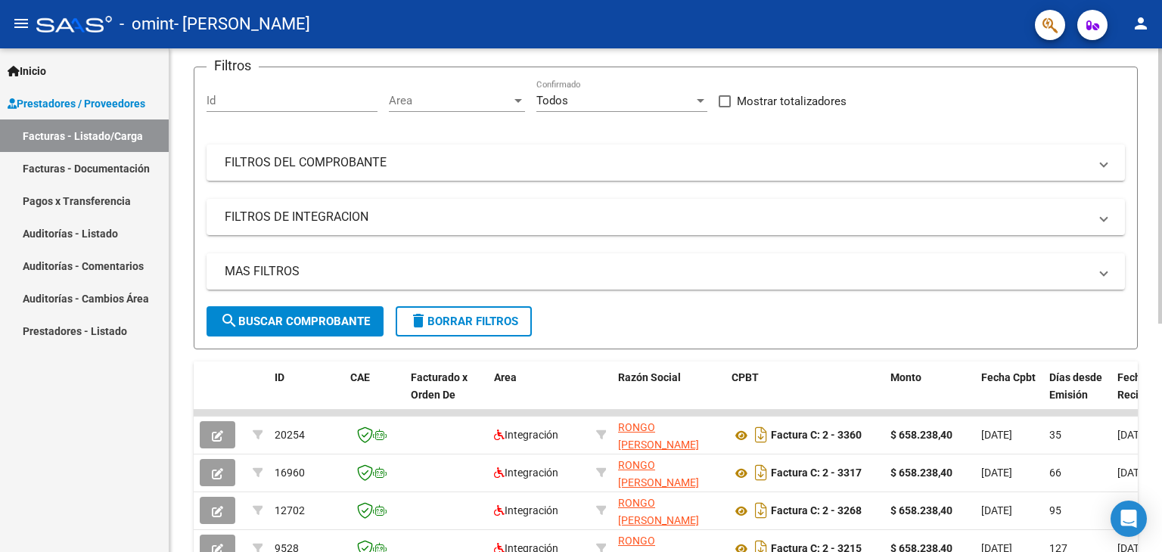
click at [1151, 267] on div "Video tutorial PRESTADORES -> Listado de CPBTs Emitidos por Prestadores / Prove…" at bounding box center [667, 392] width 996 height 913
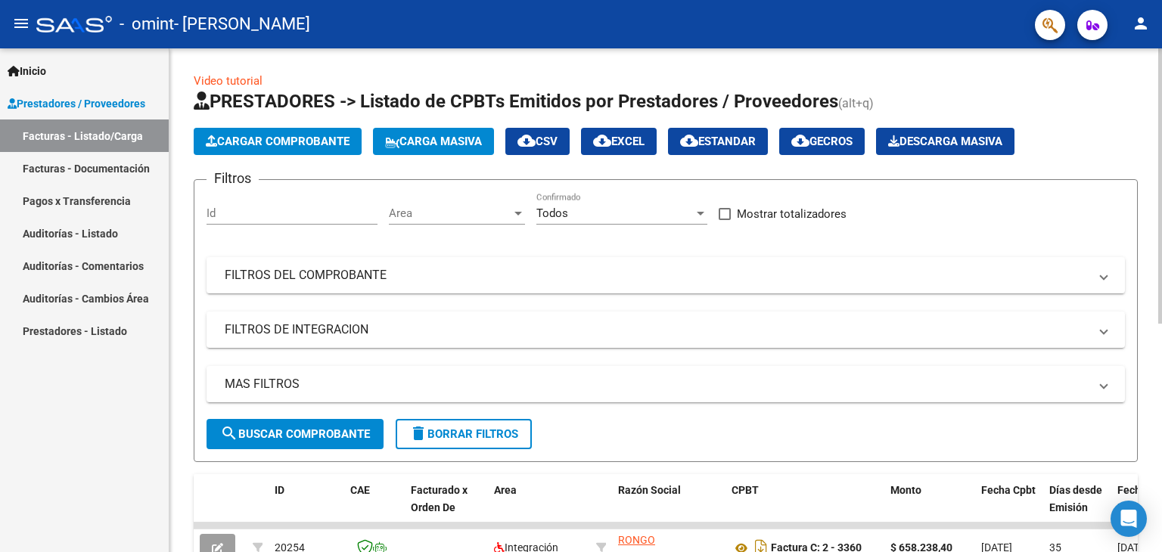
click at [1161, 128] on div at bounding box center [1160, 185] width 4 height 275
click at [246, 141] on span "Cargar Comprobante" at bounding box center [278, 142] width 144 height 14
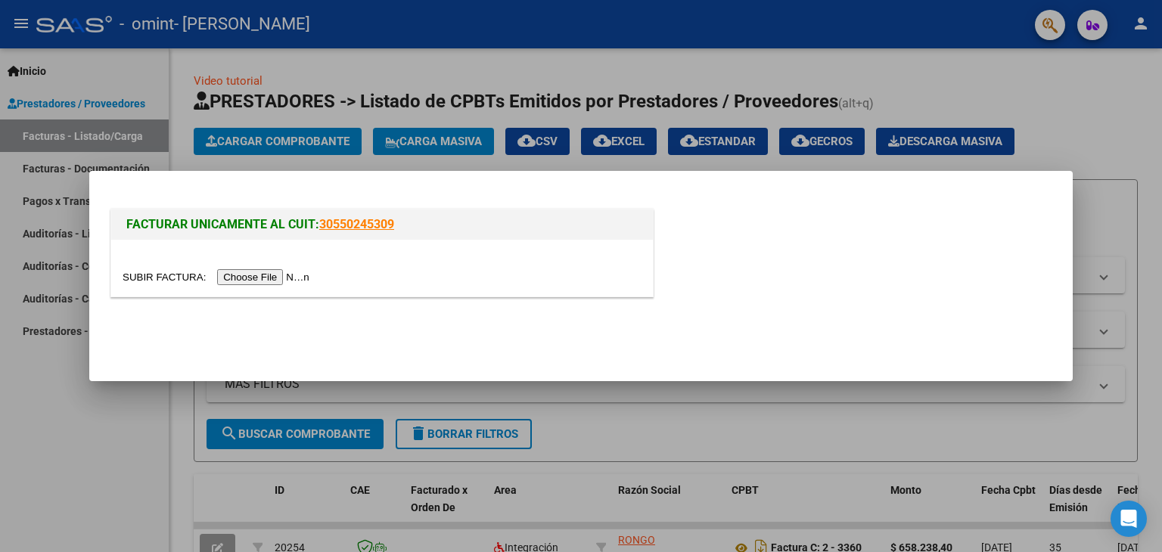
click at [290, 282] on input "file" at bounding box center [218, 277] width 191 height 16
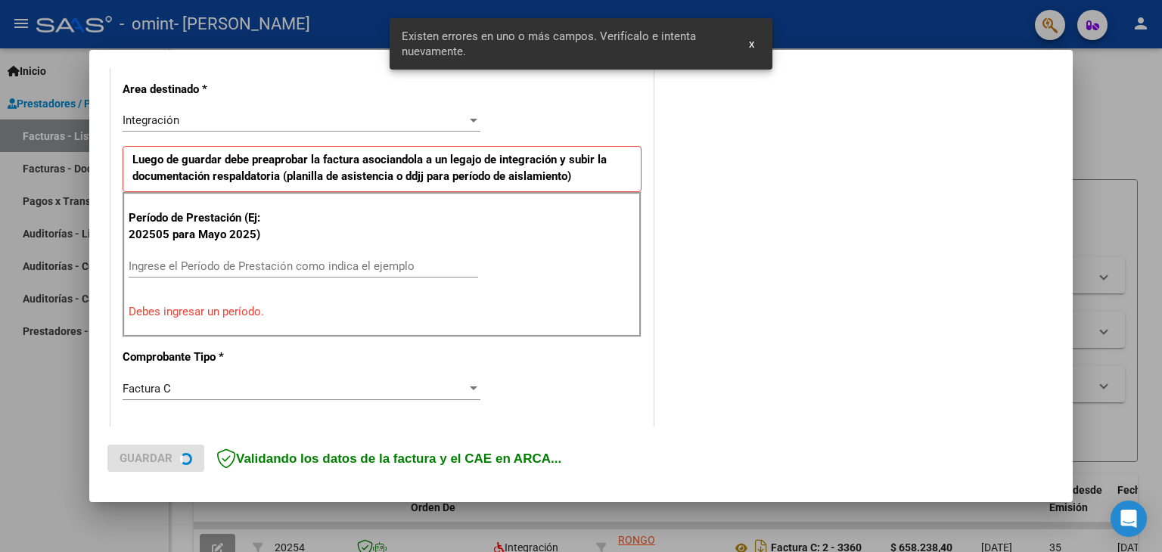
scroll to position [346, 0]
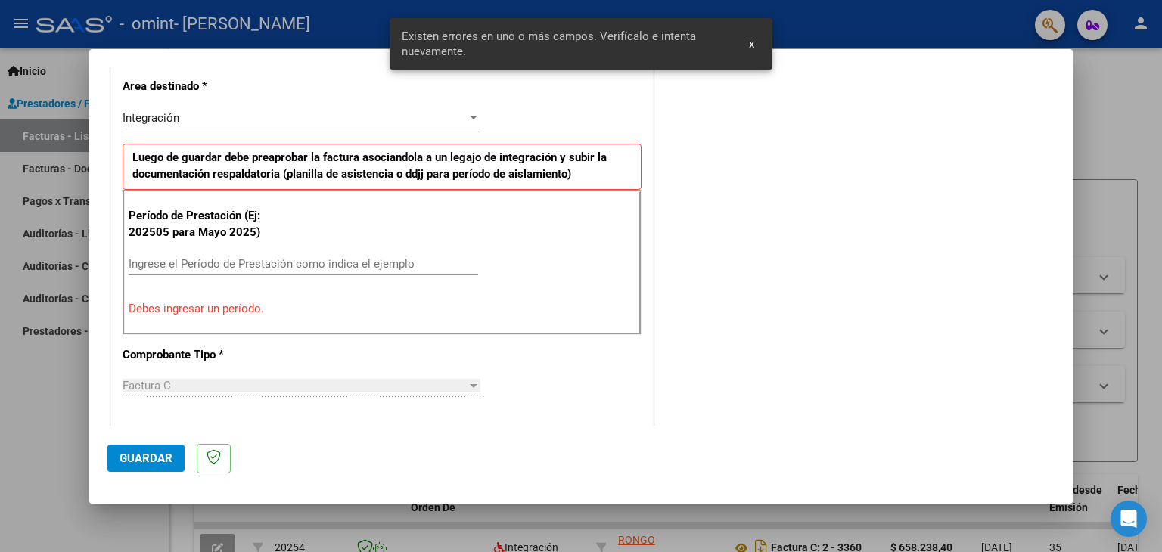
click at [267, 253] on div "Ingrese el Período de Prestación como indica el ejemplo" at bounding box center [303, 264] width 349 height 23
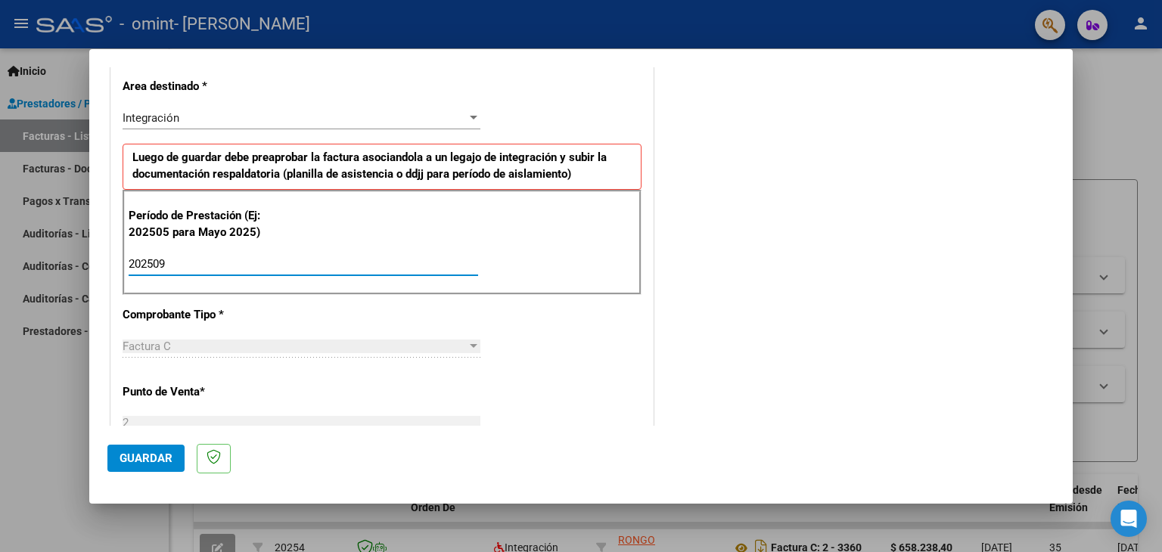
type input "202509"
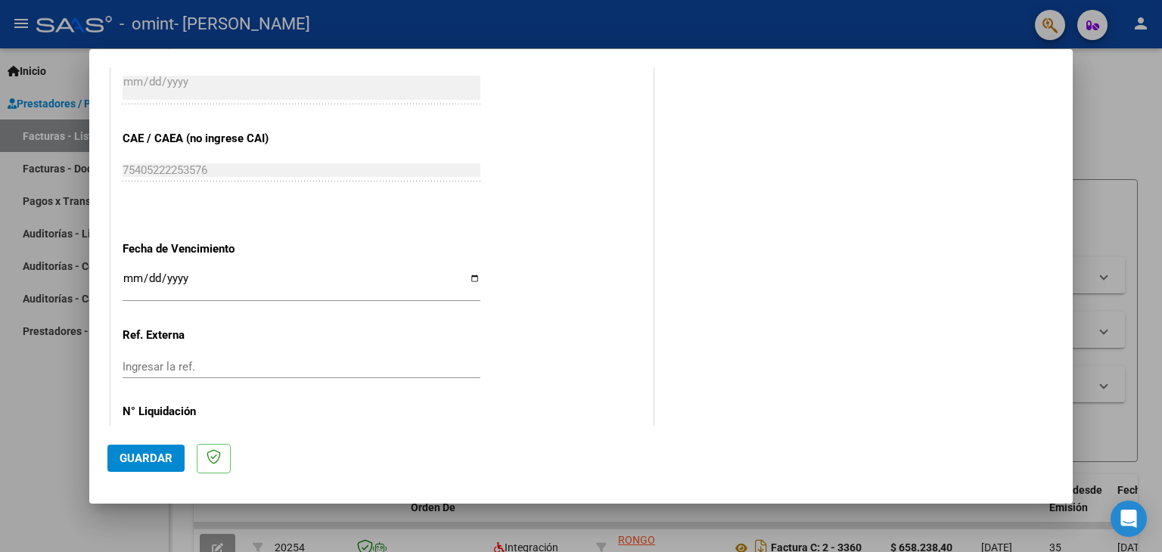
scroll to position [920, 0]
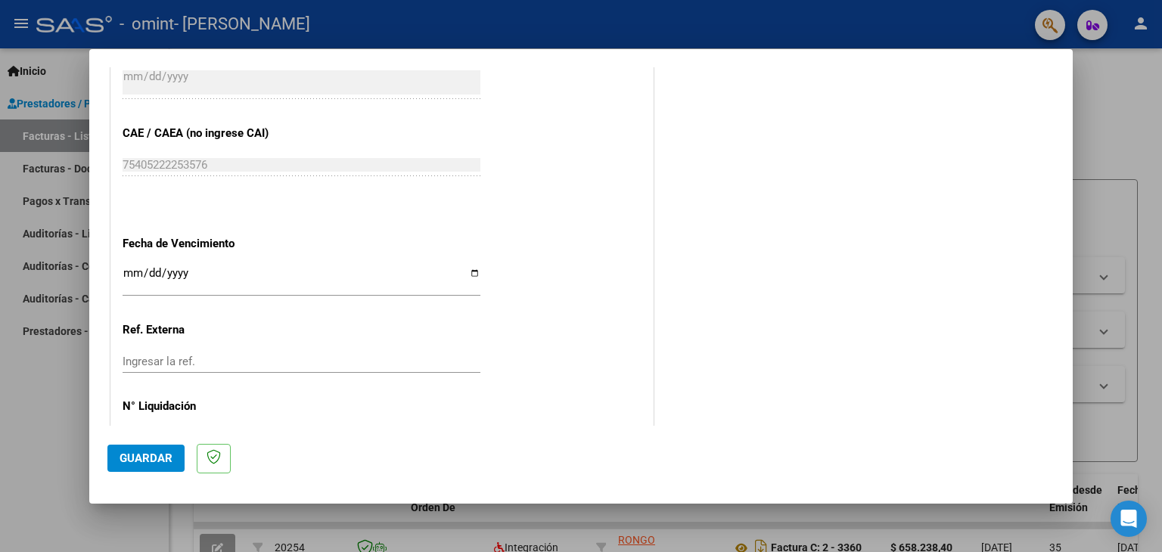
click at [127, 267] on input "Ingresar la fecha" at bounding box center [302, 279] width 358 height 24
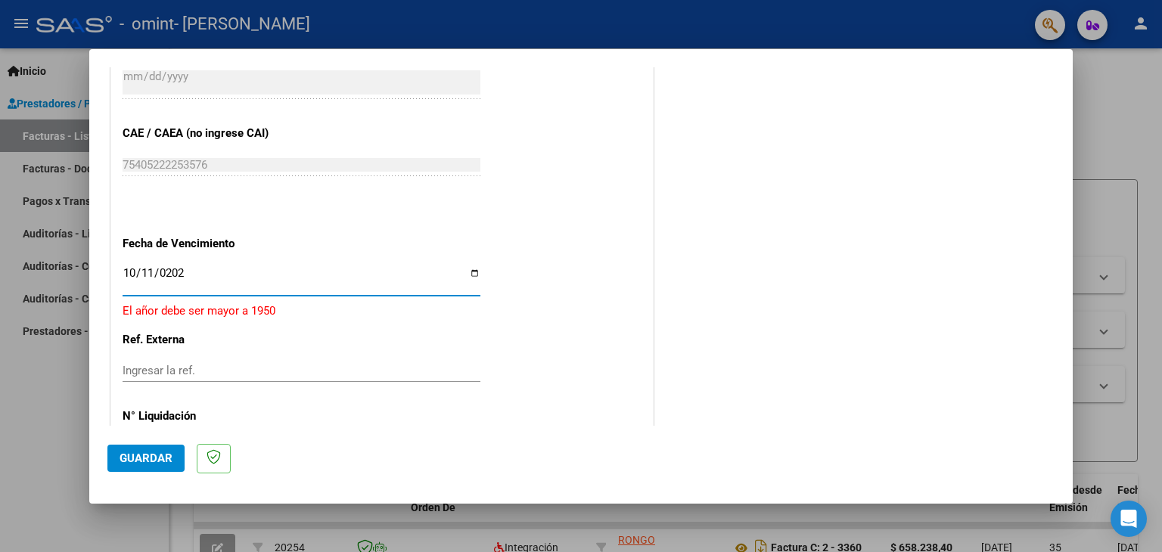
type input "[DATE]"
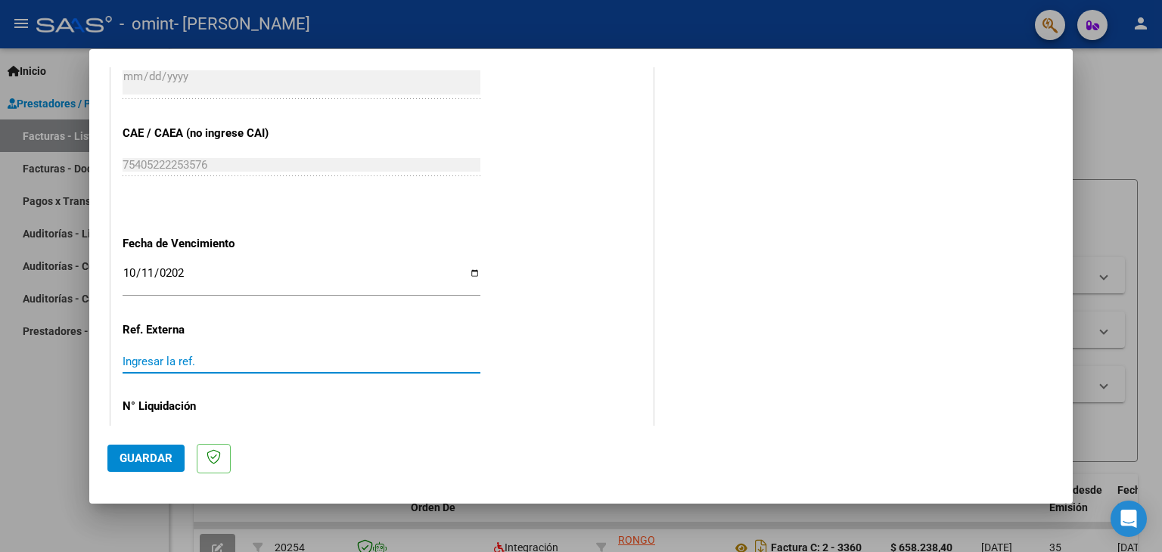
click at [132, 358] on input "Ingresar la ref." at bounding box center [302, 362] width 358 height 14
type input "3414"
click at [1082, 334] on div at bounding box center [581, 276] width 1162 height 552
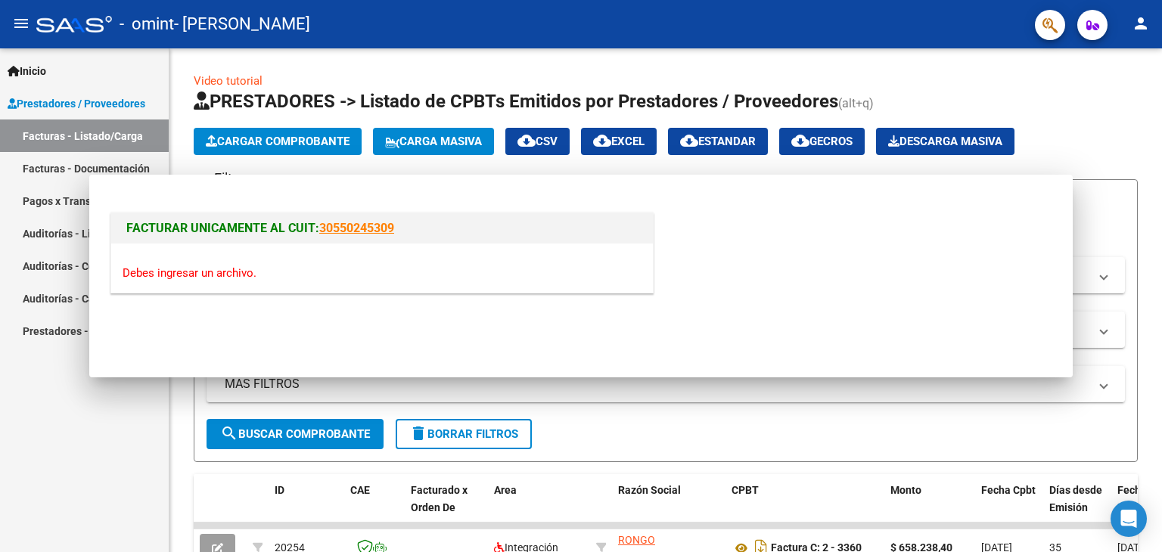
scroll to position [0, 0]
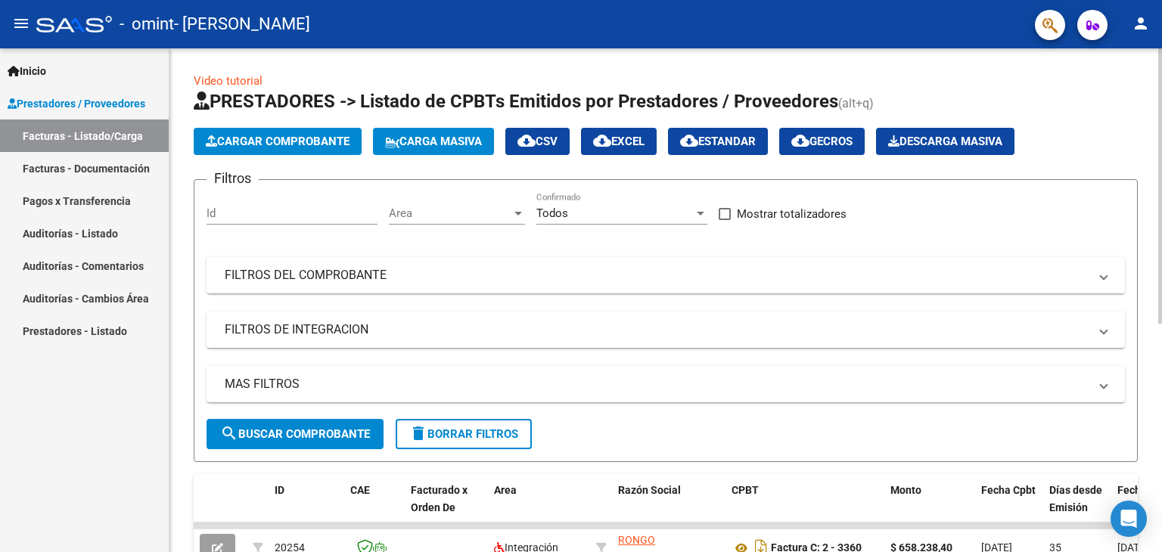
click at [304, 97] on span "PRESTADORES -> Listado de CPBTs Emitidos por Prestadores / Proveedores" at bounding box center [516, 101] width 645 height 21
click at [294, 146] on span "Cargar Comprobante" at bounding box center [278, 142] width 144 height 14
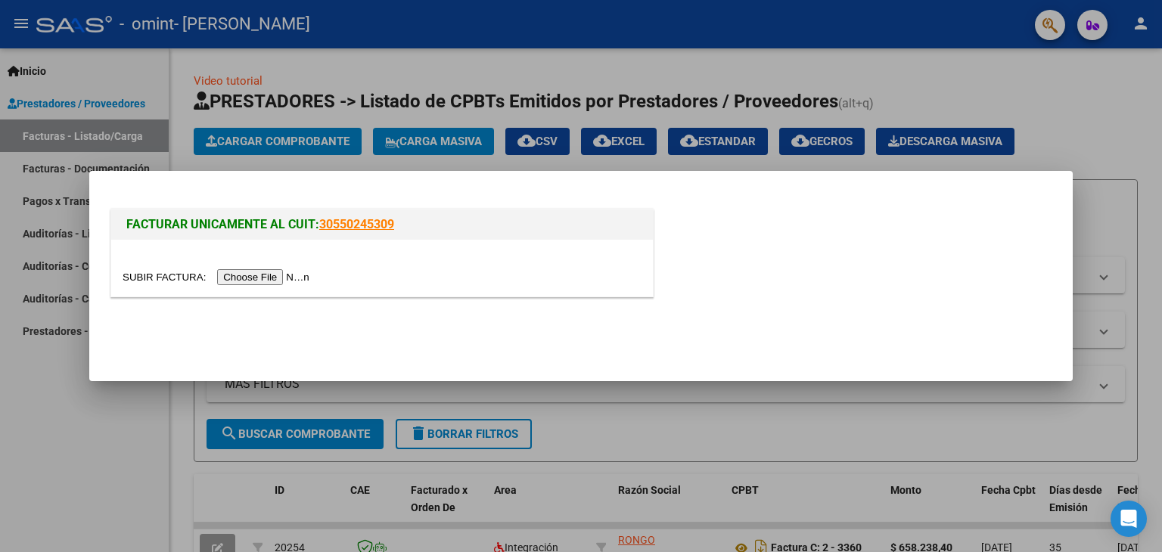
click at [234, 276] on input "file" at bounding box center [218, 277] width 191 height 16
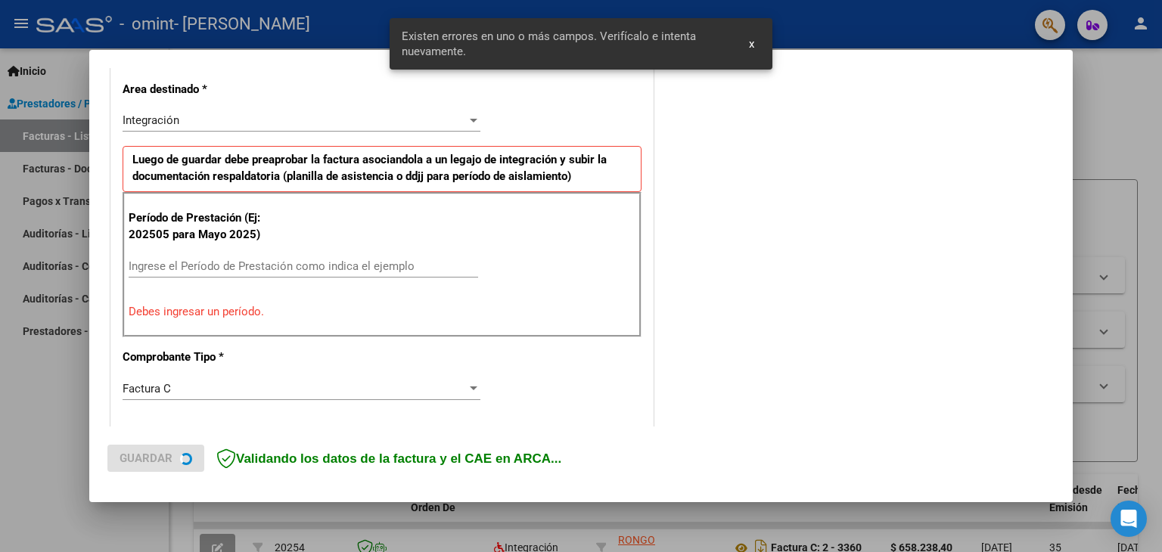
scroll to position [346, 0]
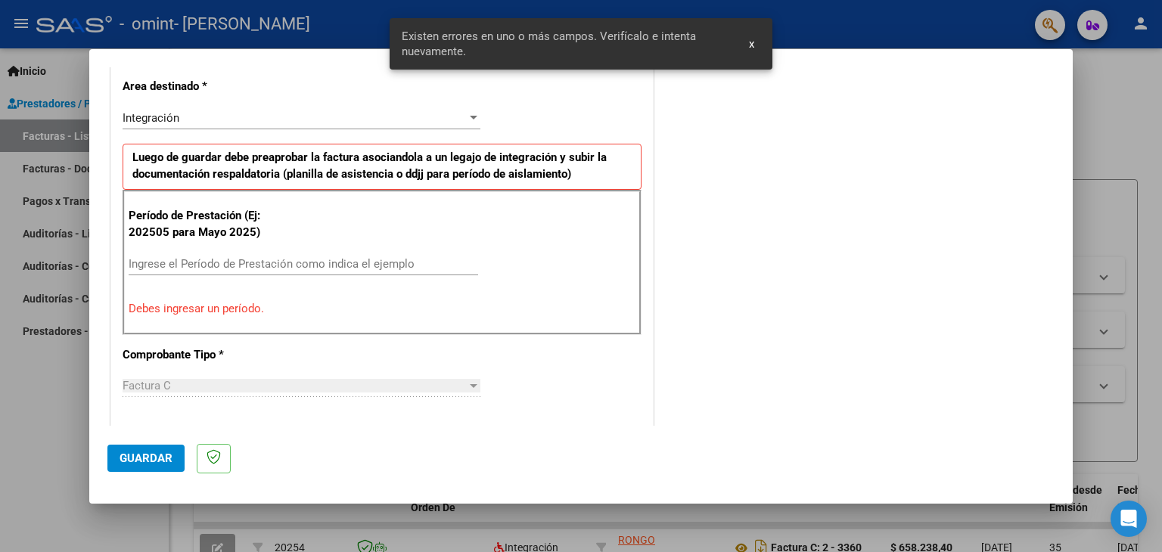
click at [219, 253] on div "Ingrese el Período de Prestación como indica el ejemplo" at bounding box center [303, 264] width 349 height 23
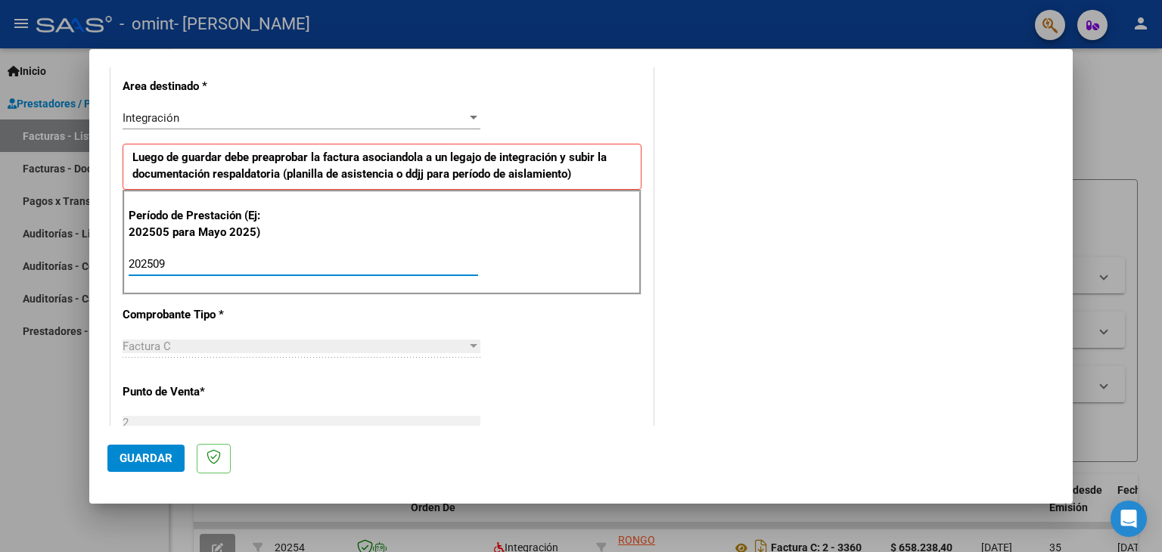
type input "202509"
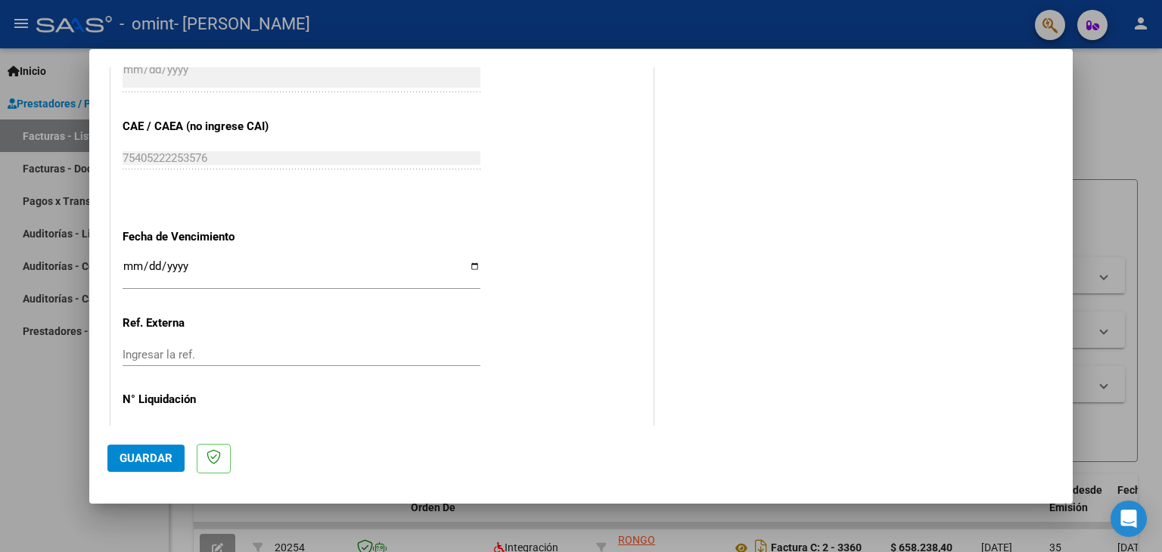
scroll to position [961, 0]
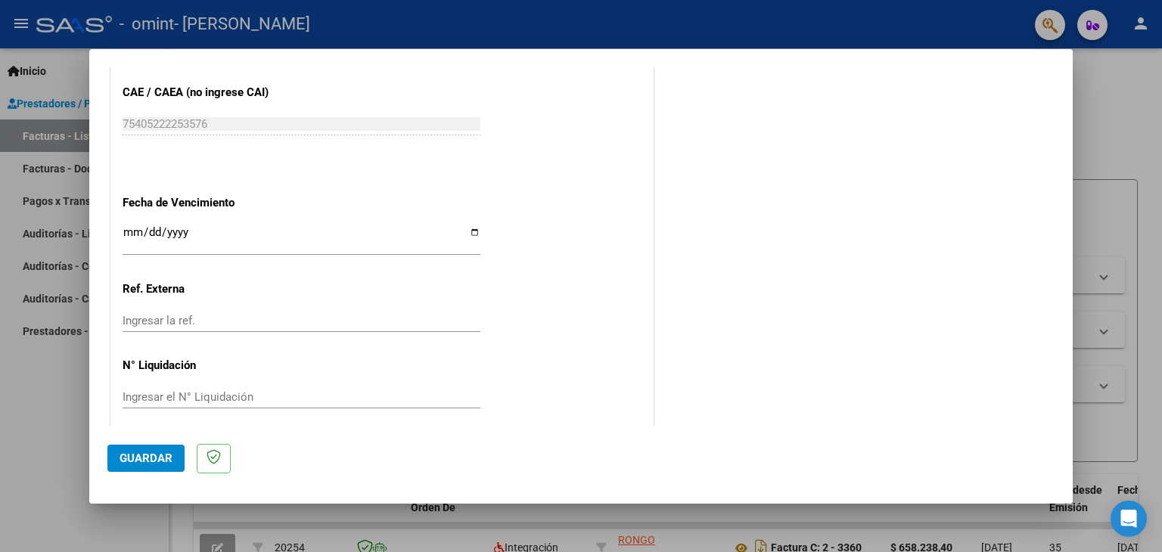
click at [130, 234] on input "Ingresar la fecha" at bounding box center [302, 238] width 358 height 24
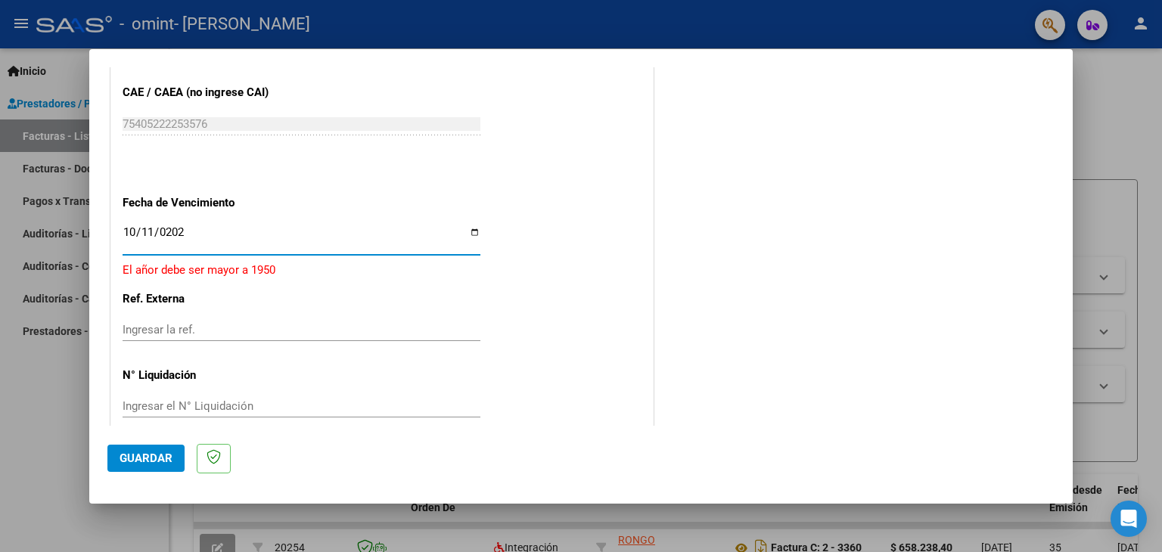
type input "[DATE]"
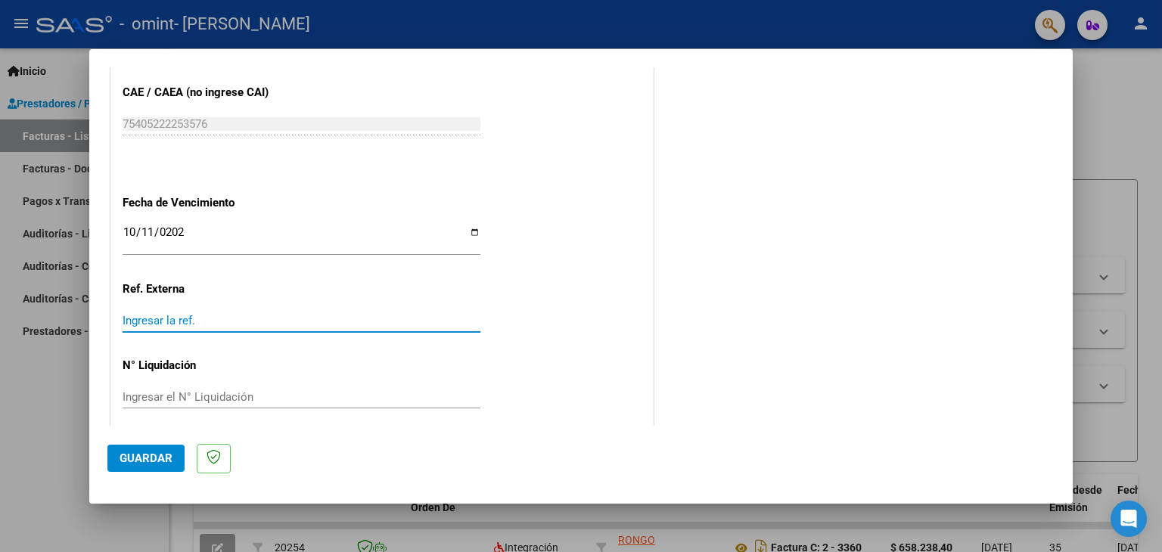
click at [132, 315] on input "Ingresar la ref." at bounding box center [302, 321] width 358 height 14
type input "3414"
click at [141, 458] on span "Guardar" at bounding box center [146, 459] width 53 height 14
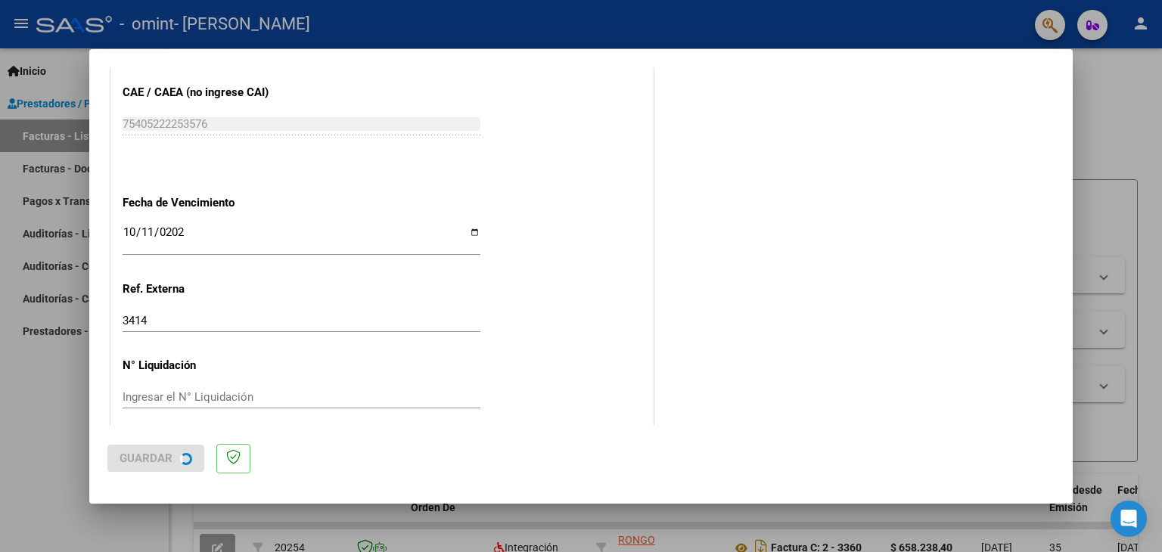
scroll to position [0, 0]
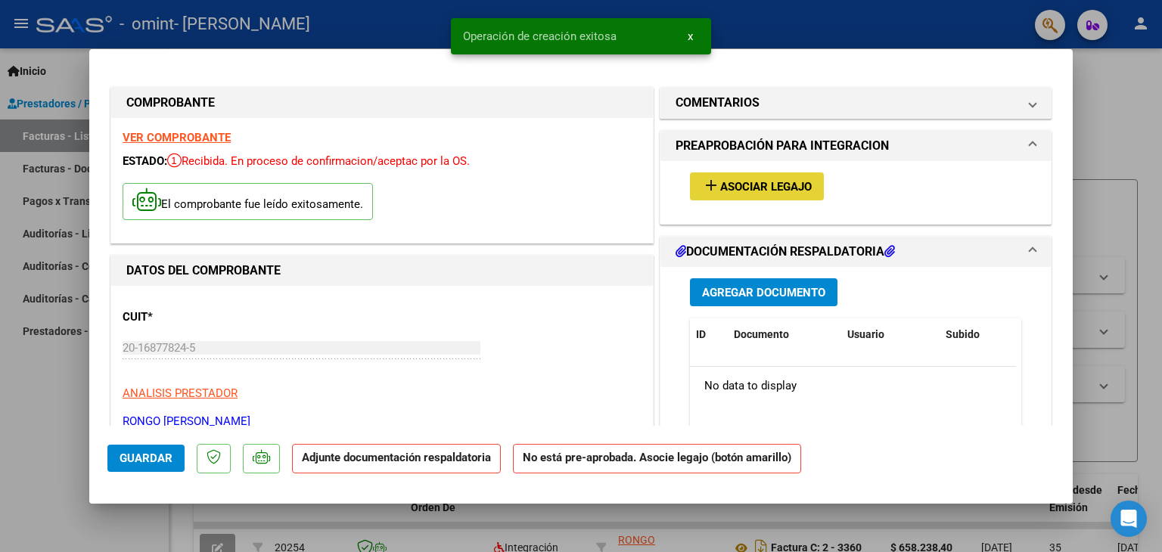
click at [725, 190] on span "Asociar Legajo" at bounding box center [766, 187] width 92 height 14
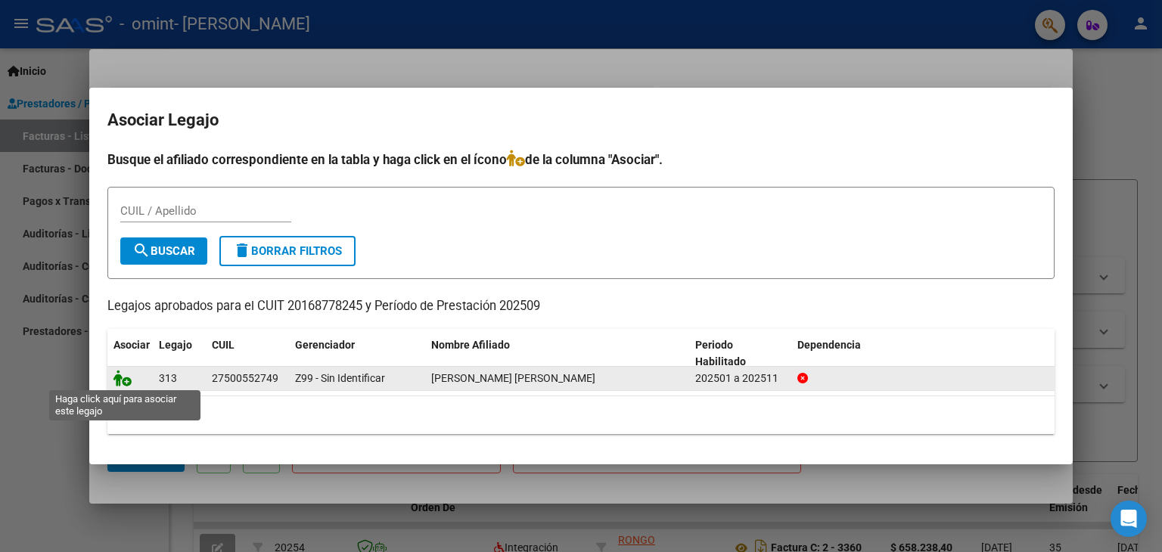
click at [122, 385] on icon at bounding box center [122, 378] width 18 height 17
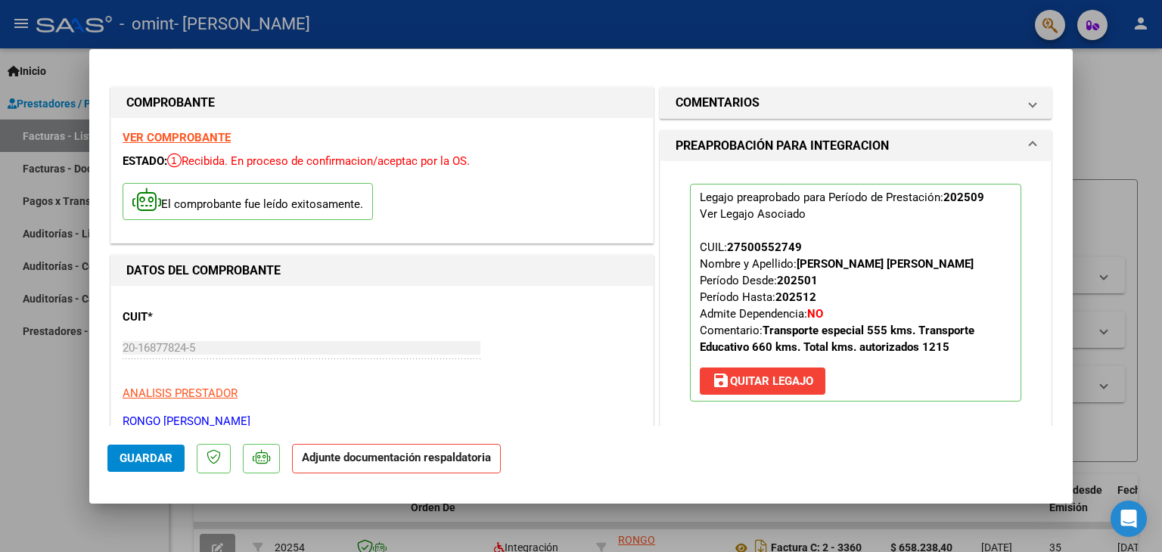
click at [965, 152] on mat-panel-title "PREAPROBACIÓN PARA INTEGRACION" at bounding box center [847, 146] width 342 height 18
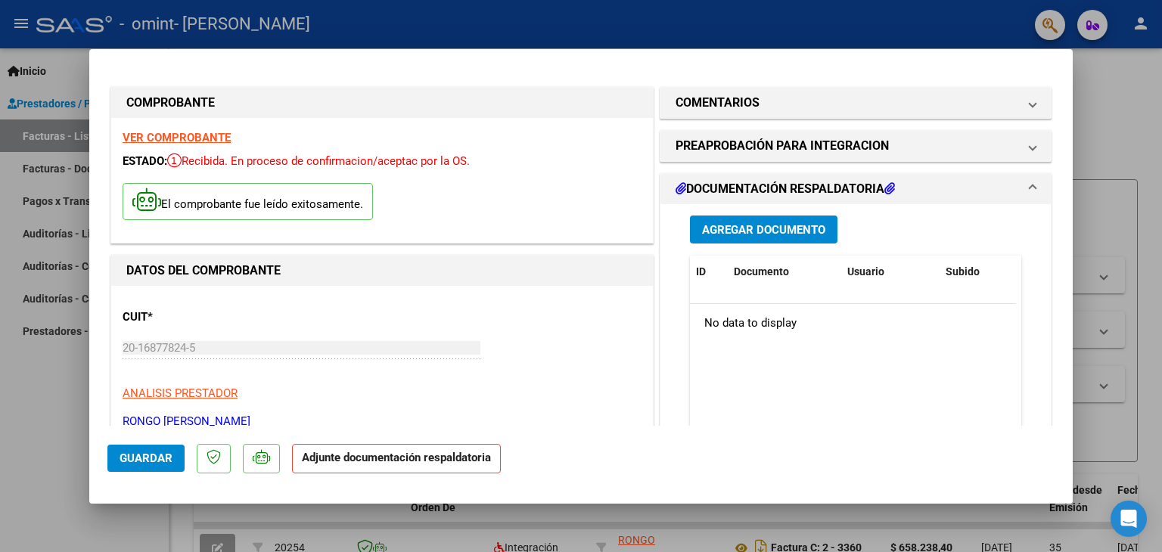
click at [802, 232] on span "Agregar Documento" at bounding box center [763, 230] width 123 height 14
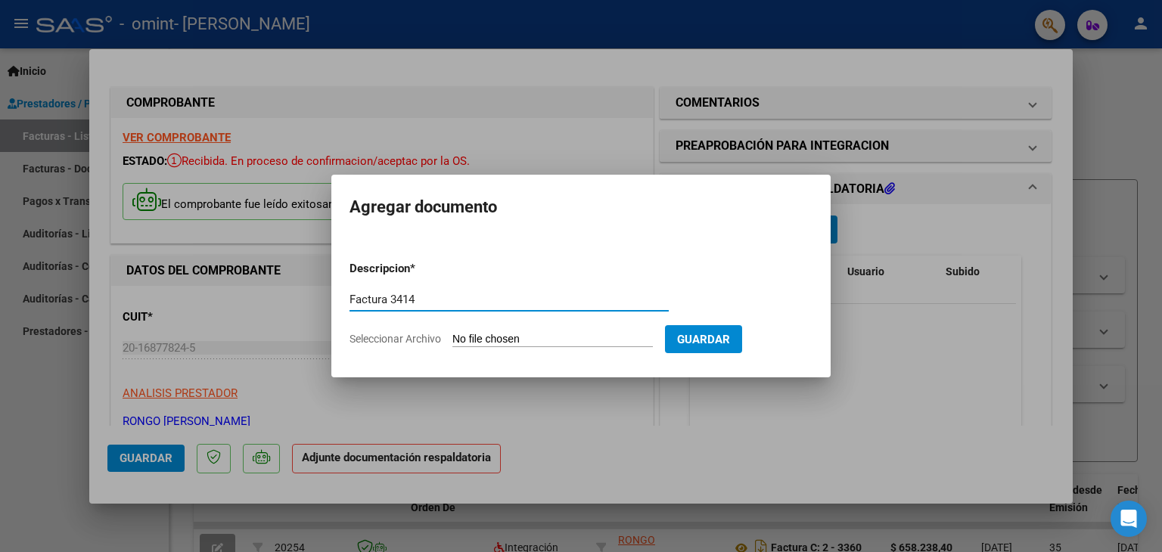
type input "Factura 3414"
click at [549, 344] on input "Seleccionar Archivo" at bounding box center [552, 340] width 200 height 14
type input "C:\fakepath\20168778245_011_00002_00003414.PDF"
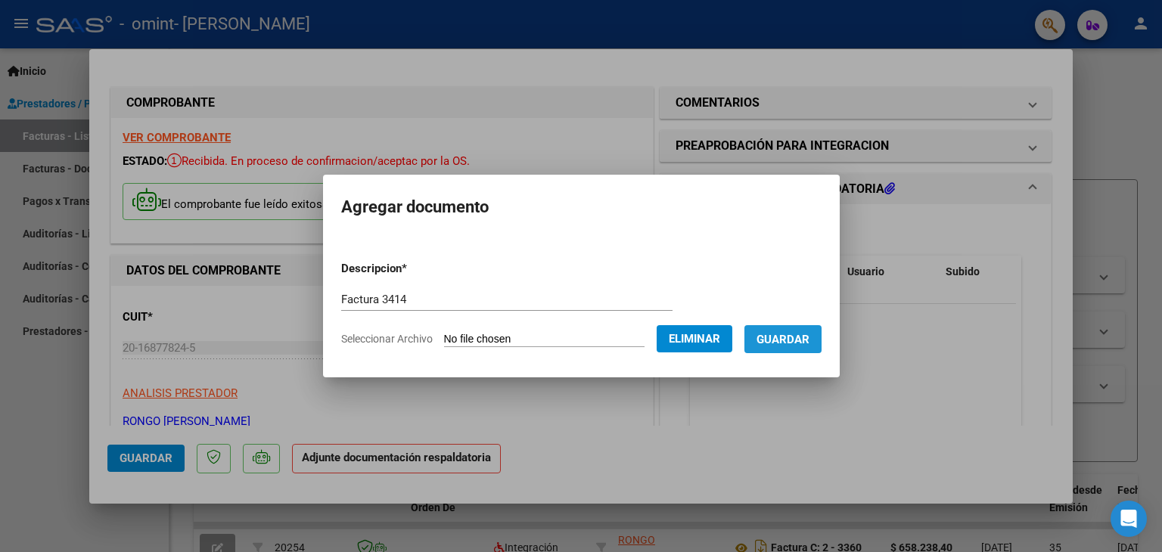
click at [809, 339] on span "Guardar" at bounding box center [782, 340] width 53 height 14
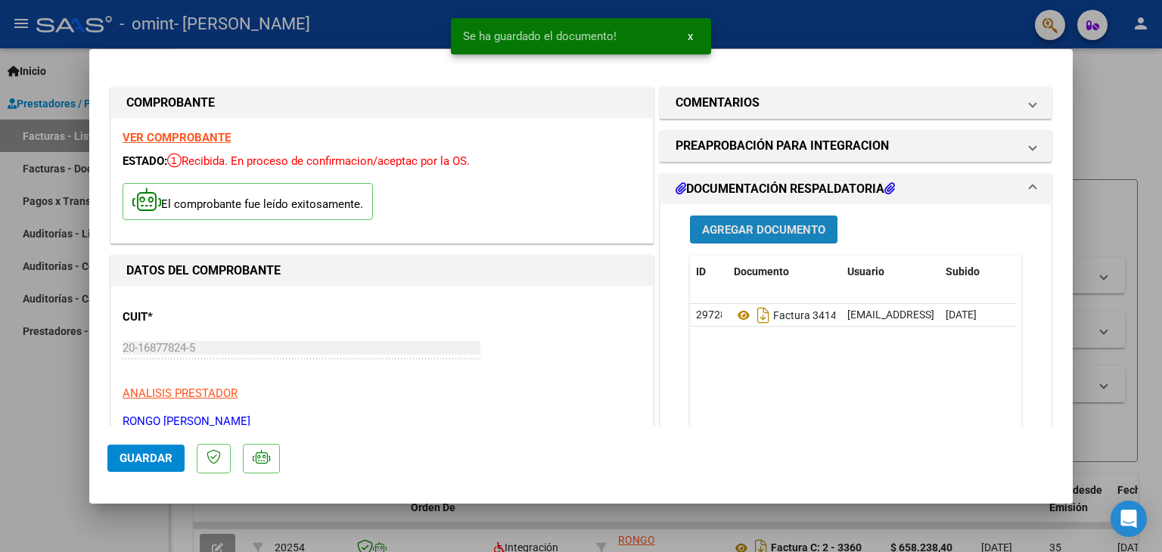
click at [786, 223] on span "Agregar Documento" at bounding box center [763, 230] width 123 height 14
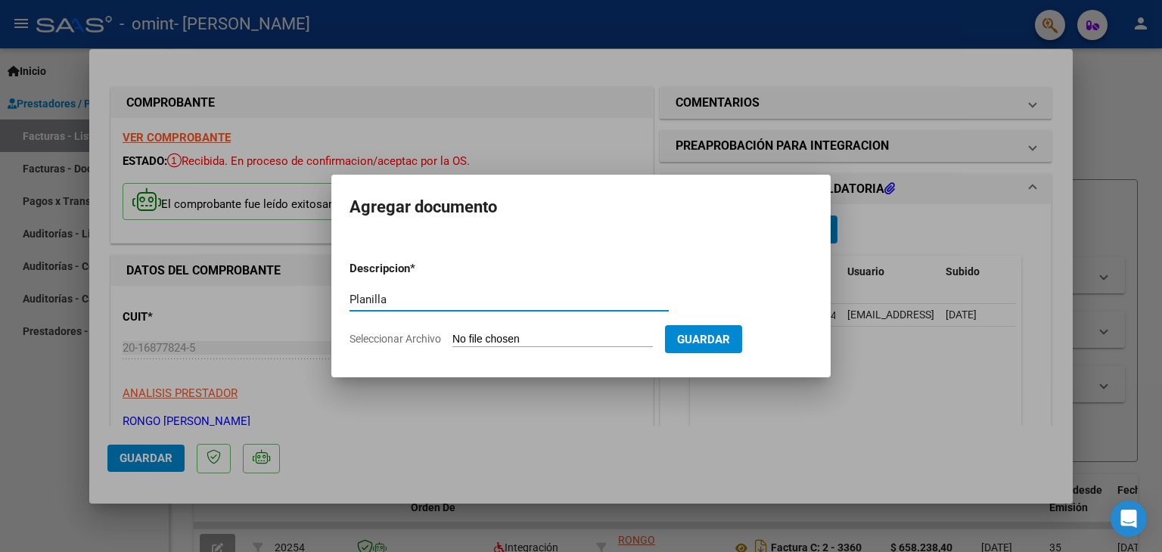
type input "Planilla"
click at [520, 334] on input "Seleccionar Archivo" at bounding box center [552, 340] width 200 height 14
type input "C:\fakepath\Molina Zaira (1).pdf"
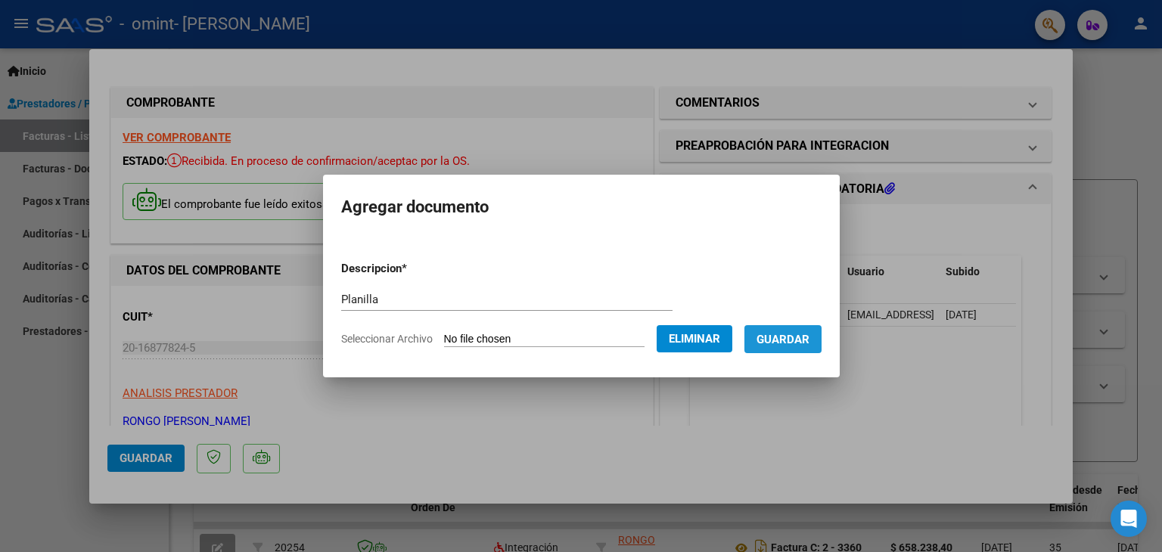
click at [808, 337] on span "Guardar" at bounding box center [782, 340] width 53 height 14
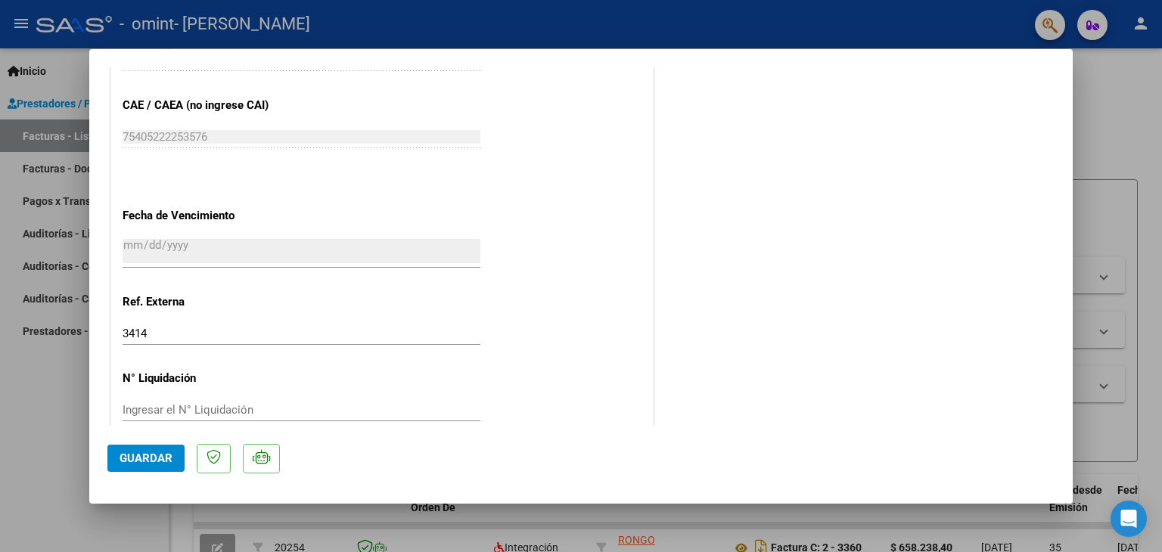
scroll to position [993, 0]
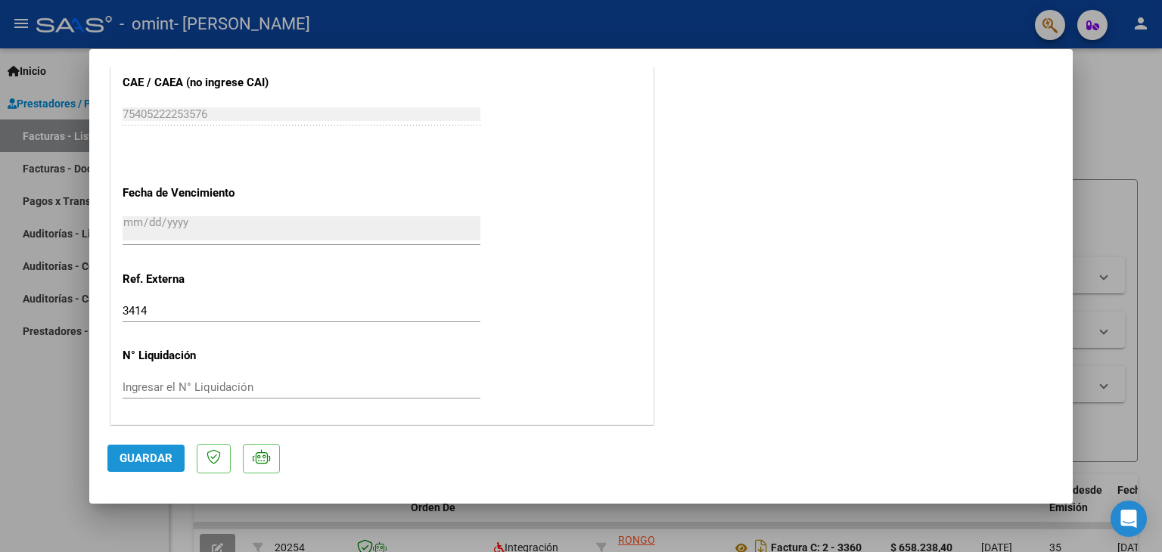
click at [133, 466] on button "Guardar" at bounding box center [145, 458] width 77 height 27
